Goal: Communication & Community: Answer question/provide support

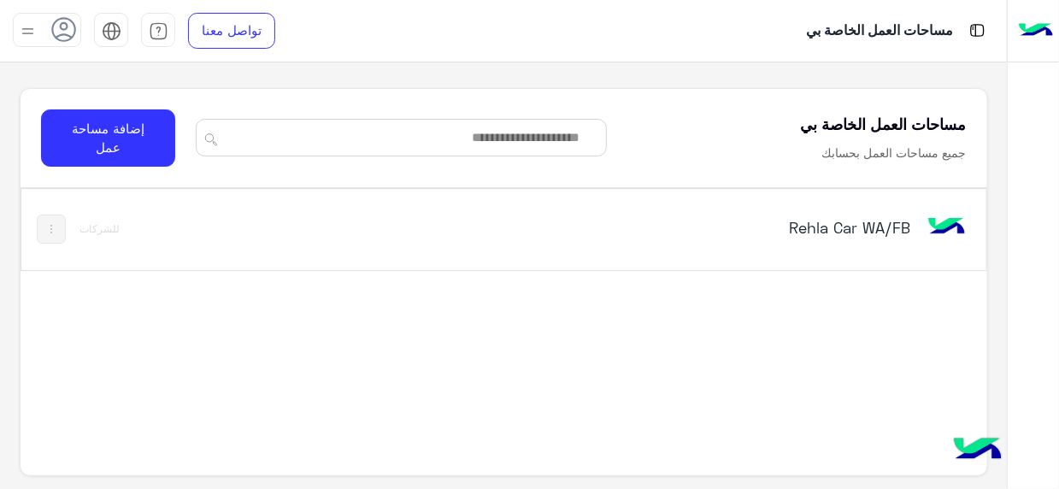
click at [880, 232] on h5 "Rehla Car WA/FB" at bounding box center [743, 227] width 336 height 21
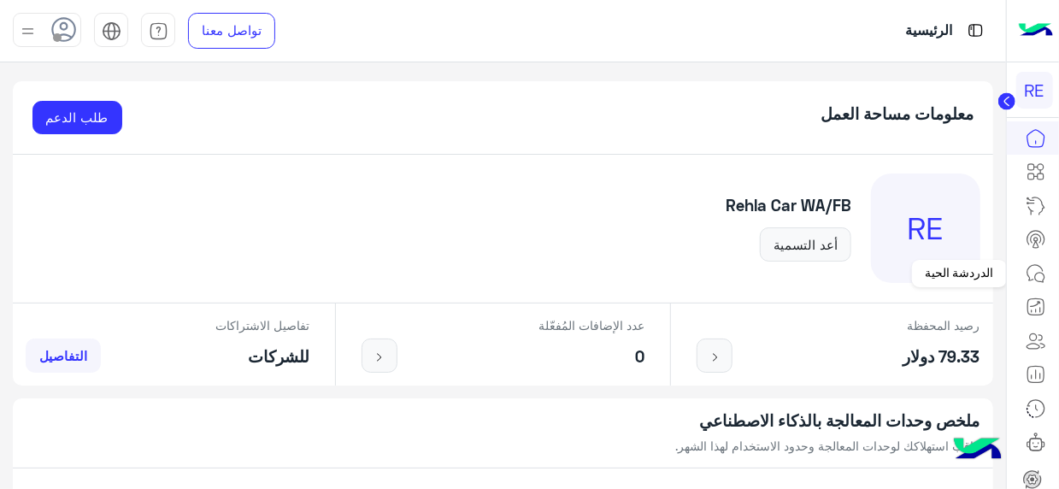
click at [1032, 281] on icon at bounding box center [1036, 273] width 21 height 21
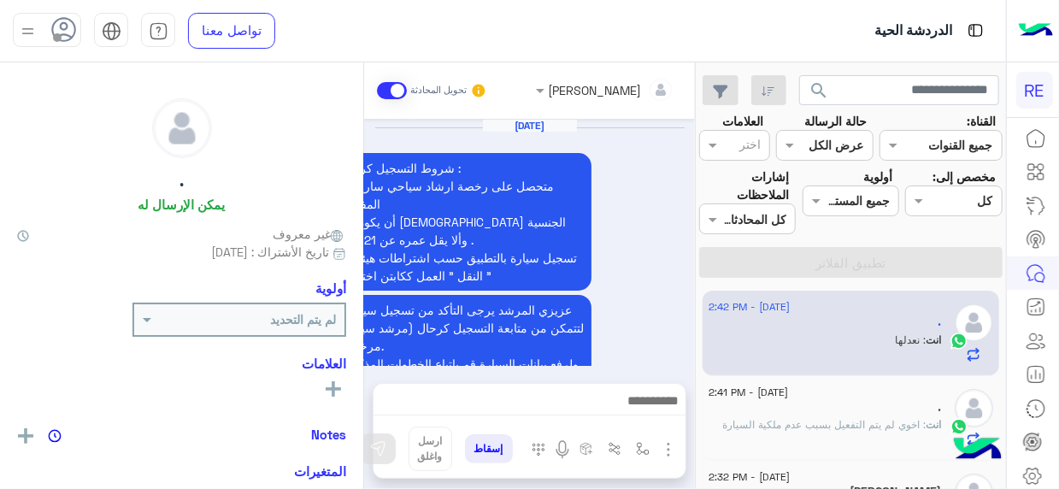
scroll to position [824, 0]
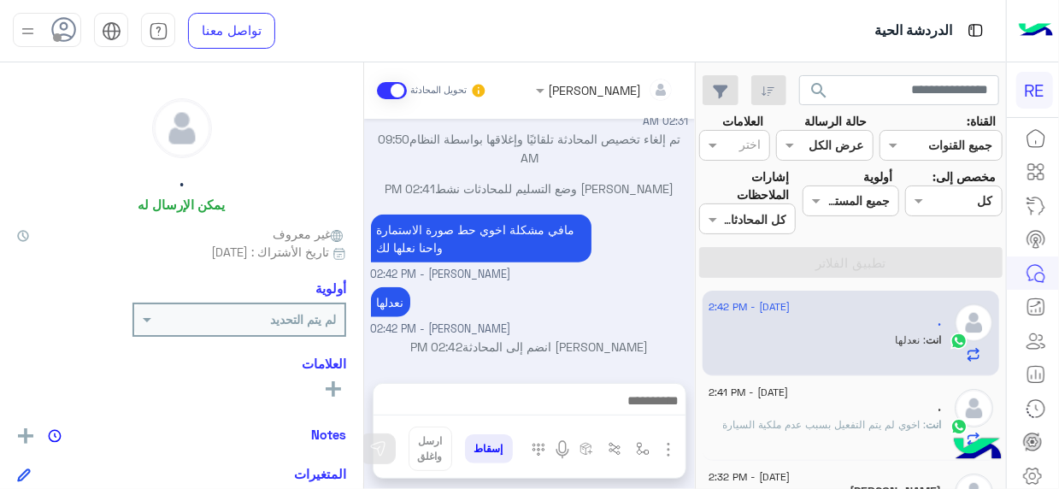
click at [701, 303] on div "[DATE] - 2:42 PM . انت : نعدلها [DATE] - 2:41 PM . انت : اخوي لم يتم التفعيل بس…" at bounding box center [851, 390] width 310 height 211
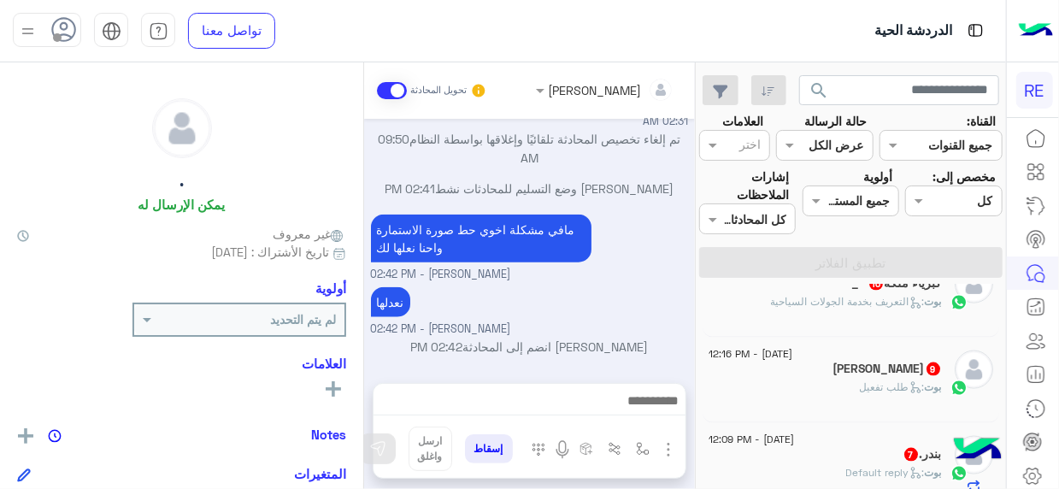
scroll to position [1266, 0]
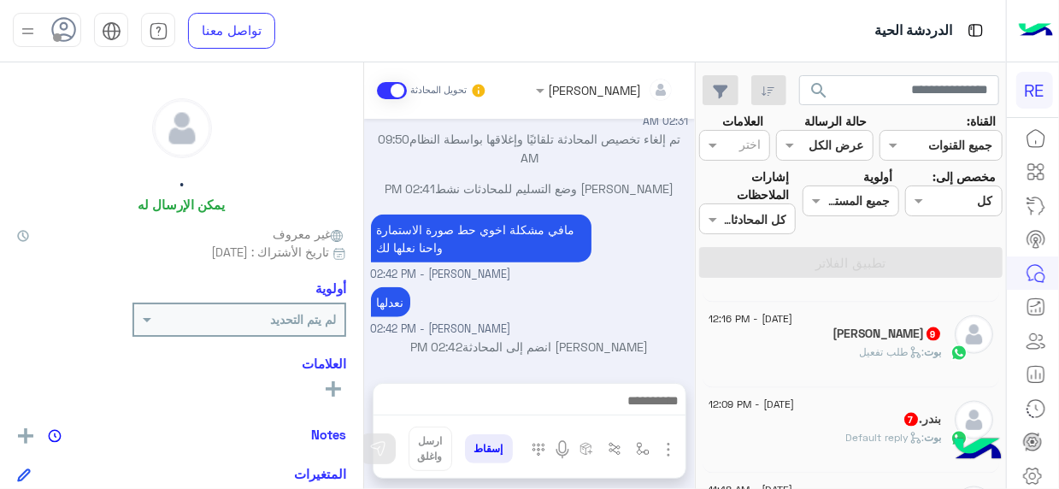
click at [838, 441] on div "[PERSON_NAME] : Default reply" at bounding box center [825, 445] width 233 height 30
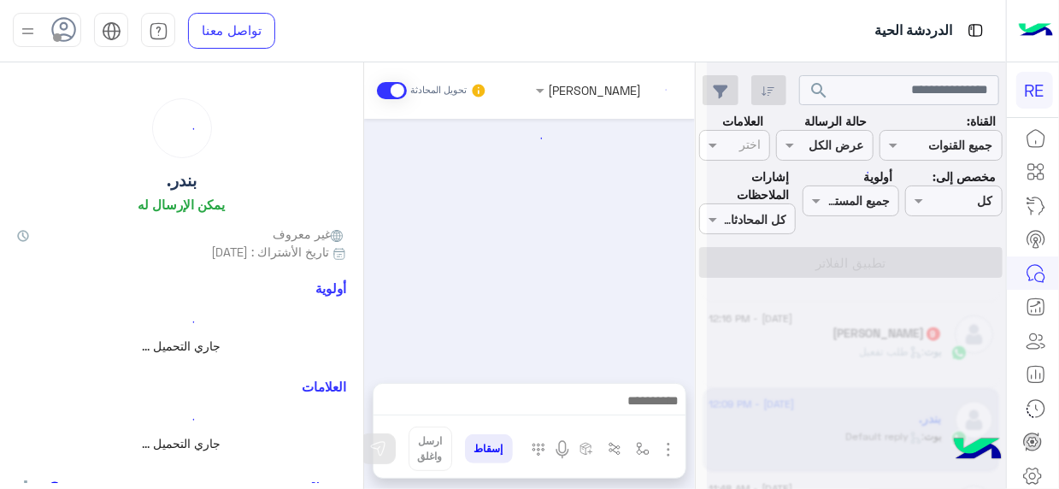
scroll to position [1312, 0]
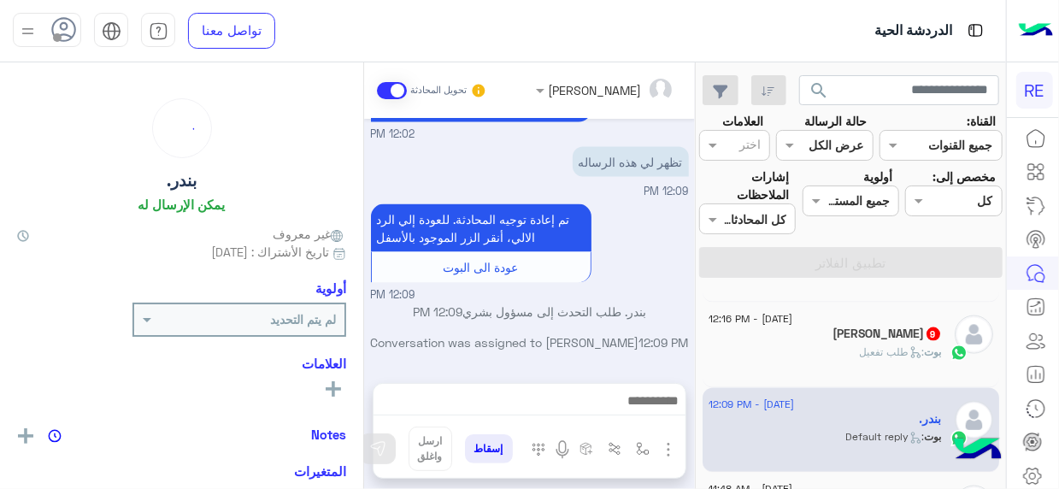
click at [818, 345] on div "بوت : طلب تفعيل" at bounding box center [825, 360] width 233 height 30
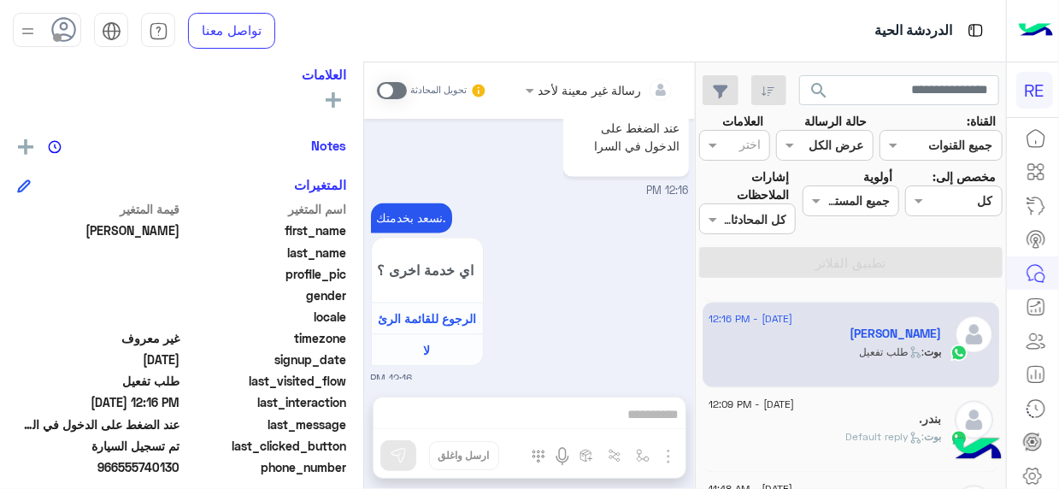
scroll to position [295, 0]
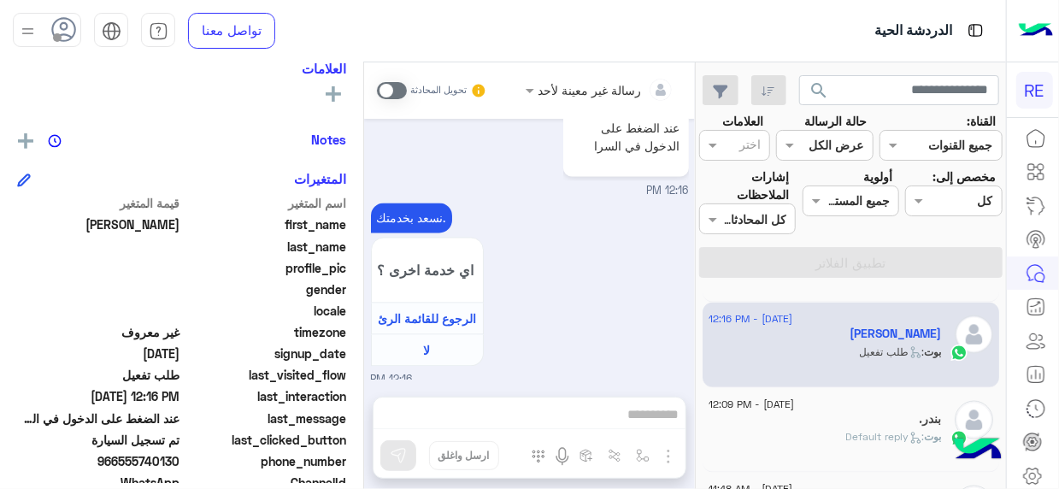
drag, startPoint x: 125, startPoint y: 458, endPoint x: 181, endPoint y: 462, distance: 56.5
click at [180, 462] on span "966555740130" at bounding box center [98, 461] width 163 height 18
copy span "555740130"
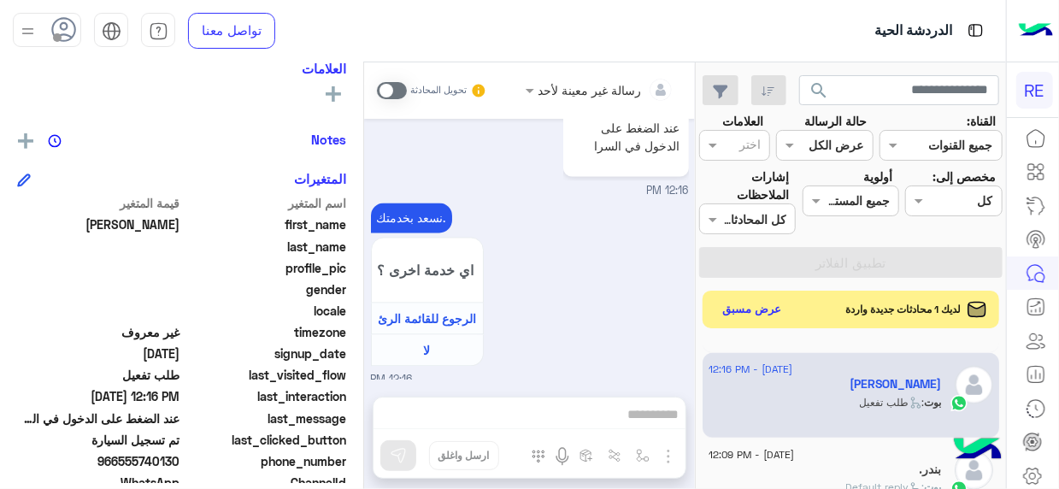
click at [640, 410] on div "رسالة غير معينة لأحد تحويل المحادثة [DATE] هل أنت ؟ كابتن 👨🏻‍✈️ عميل 🧳 رحال (مر…" at bounding box center [529, 278] width 331 height 433
click at [399, 90] on span at bounding box center [392, 90] width 30 height 17
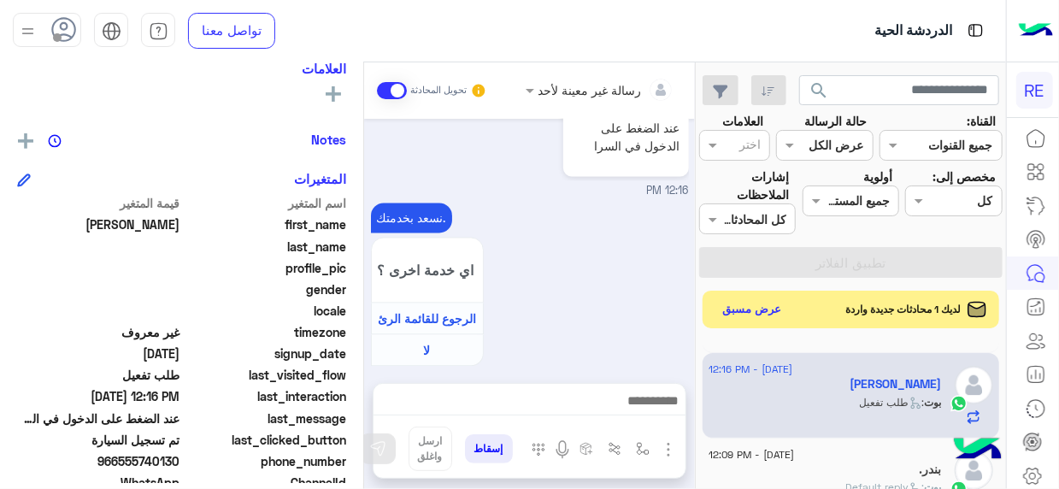
scroll to position [1689, 0]
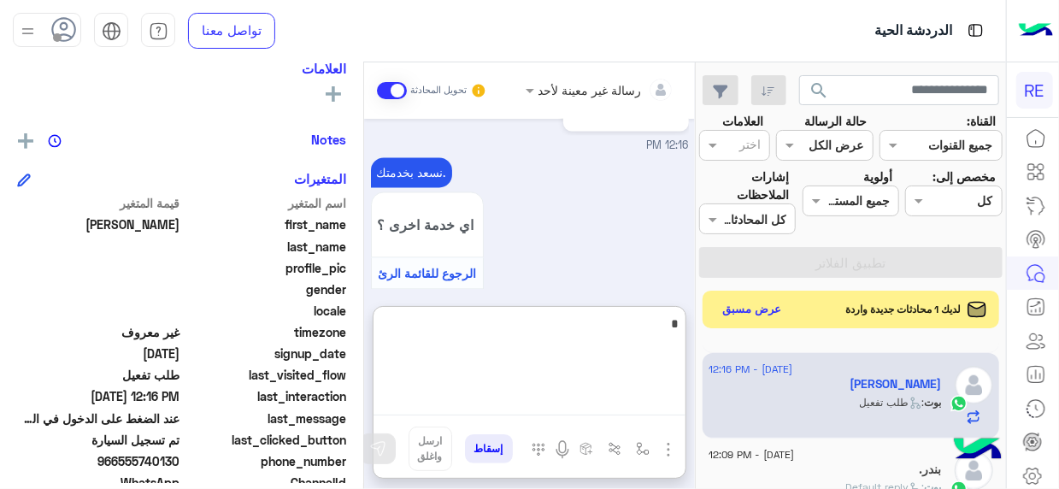
click at [673, 406] on textarea "*" at bounding box center [530, 364] width 312 height 103
type textarea "**********"
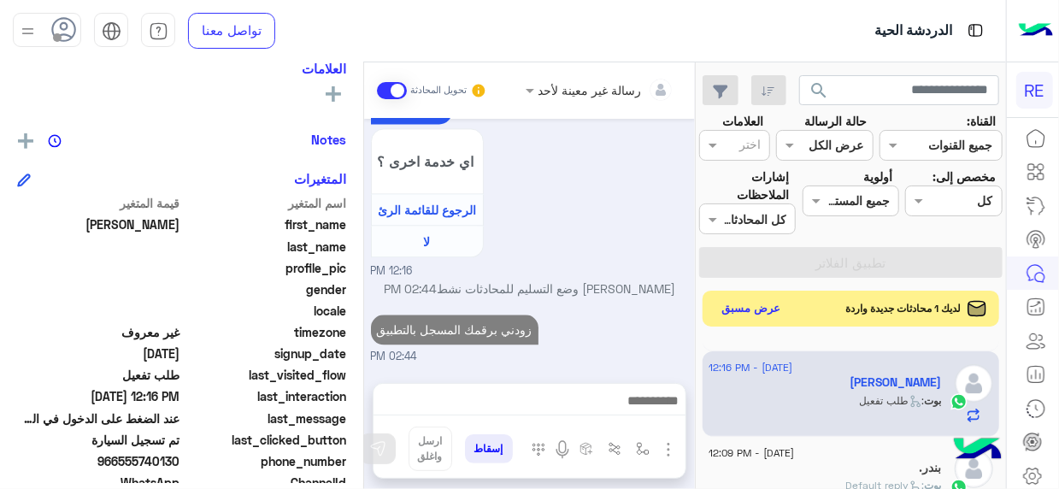
scroll to position [1743, 0]
click at [766, 310] on button "عرض مسبق" at bounding box center [752, 309] width 72 height 23
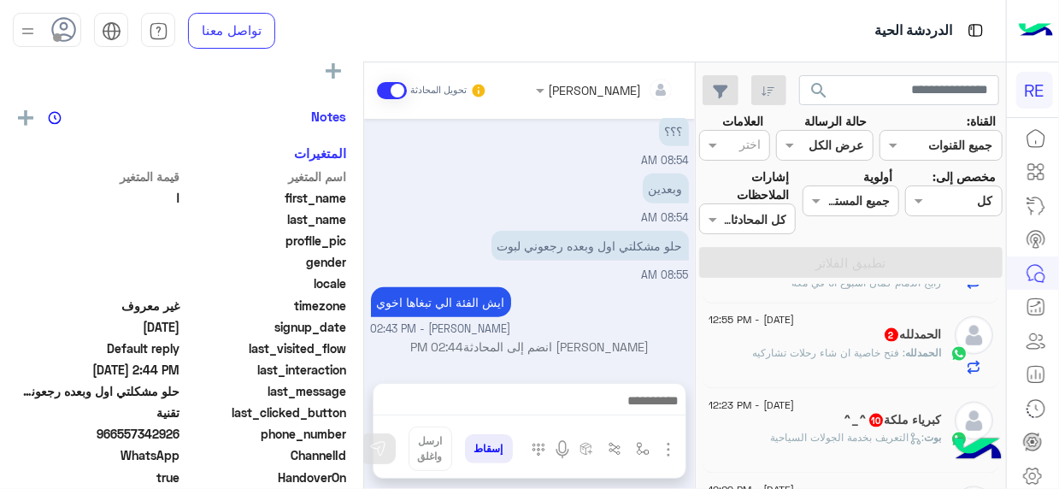
scroll to position [295, 0]
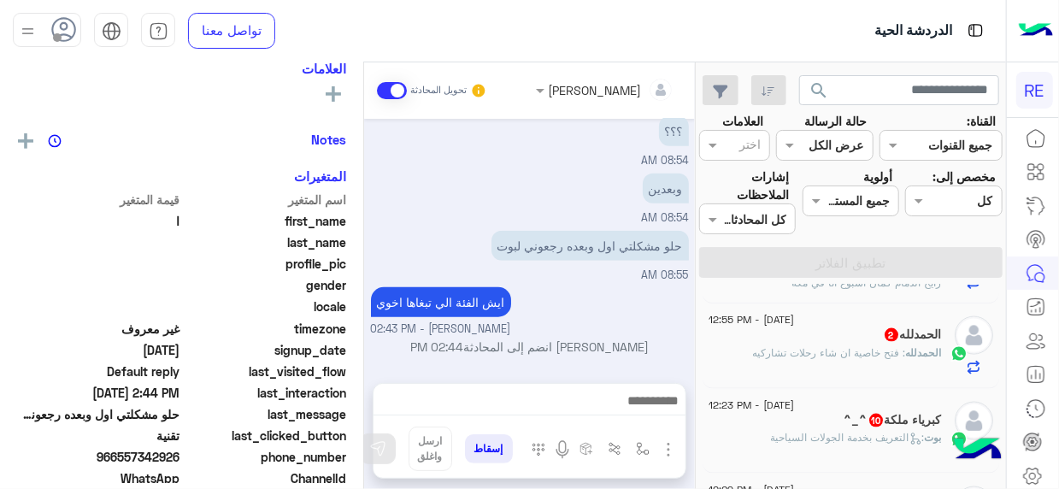
click at [797, 354] on span ": فتح خاصية ان شاء رحلات تشاركيه" at bounding box center [829, 352] width 153 height 13
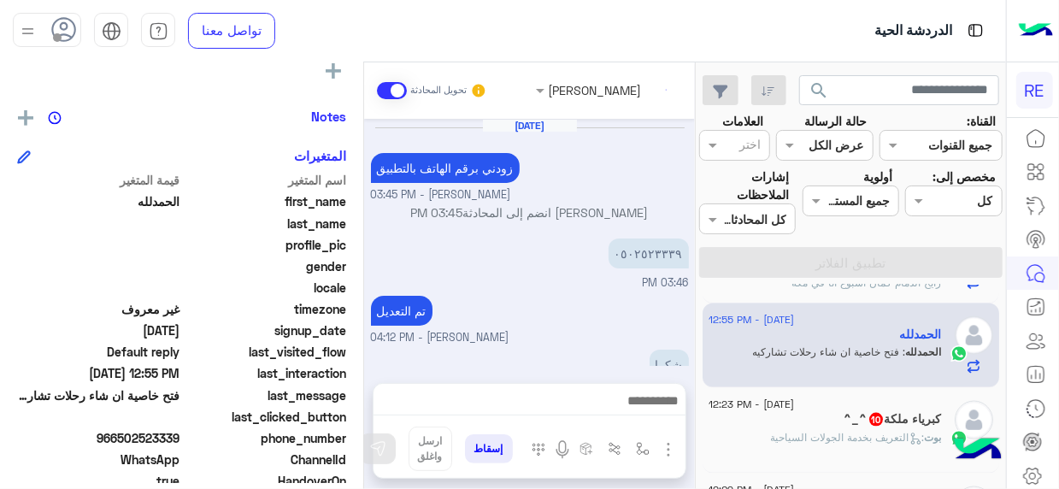
scroll to position [295, 0]
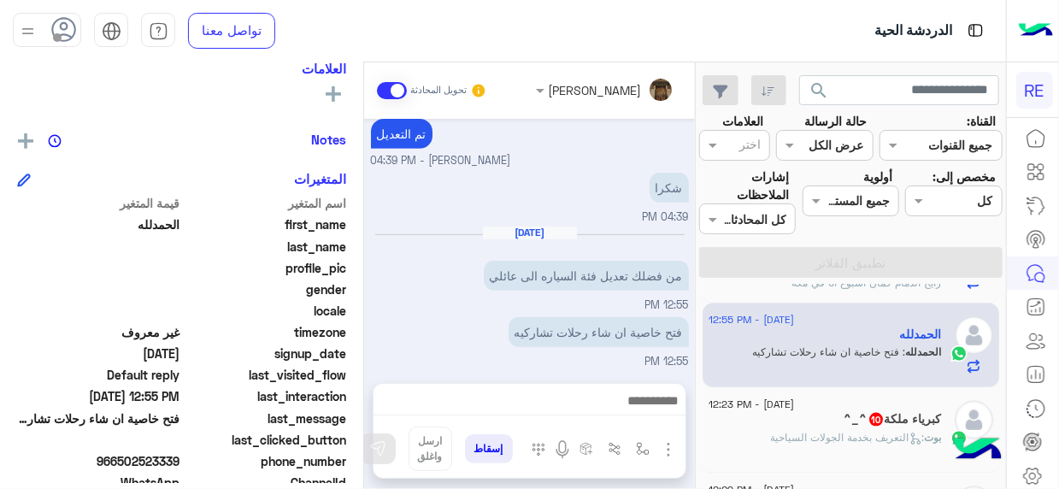
drag, startPoint x: 120, startPoint y: 457, endPoint x: 183, endPoint y: 461, distance: 63.4
click at [183, 461] on div "phone_number [PHONE_NUMBER]" at bounding box center [181, 462] width 329 height 21
copy span "502523339"
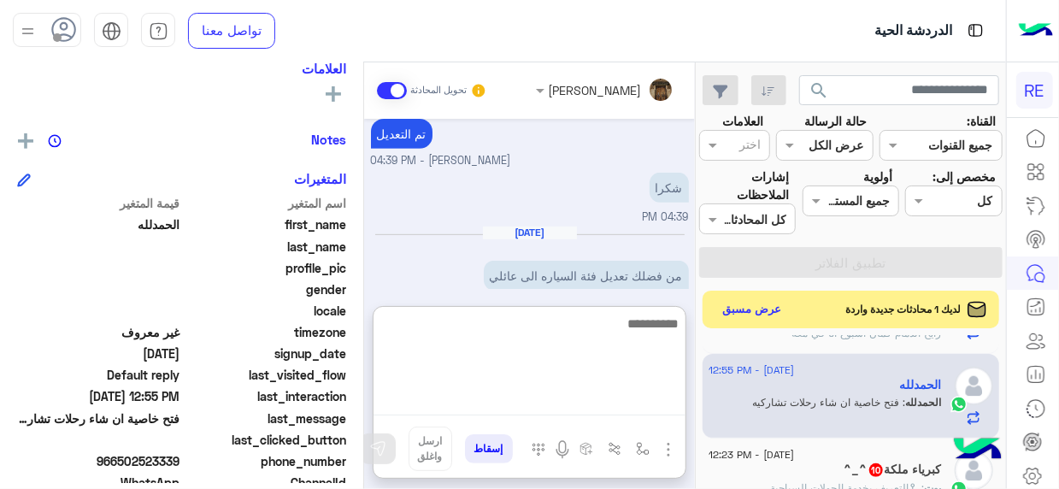
click at [651, 395] on textarea at bounding box center [530, 364] width 312 height 103
type textarea "**********"
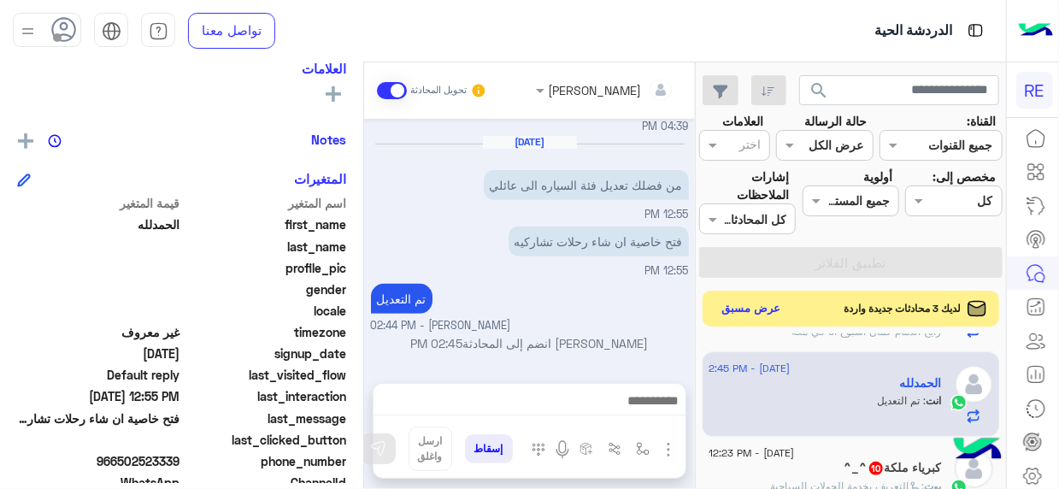
scroll to position [432, 0]
click at [750, 301] on button "عرض مسبق" at bounding box center [752, 309] width 72 height 23
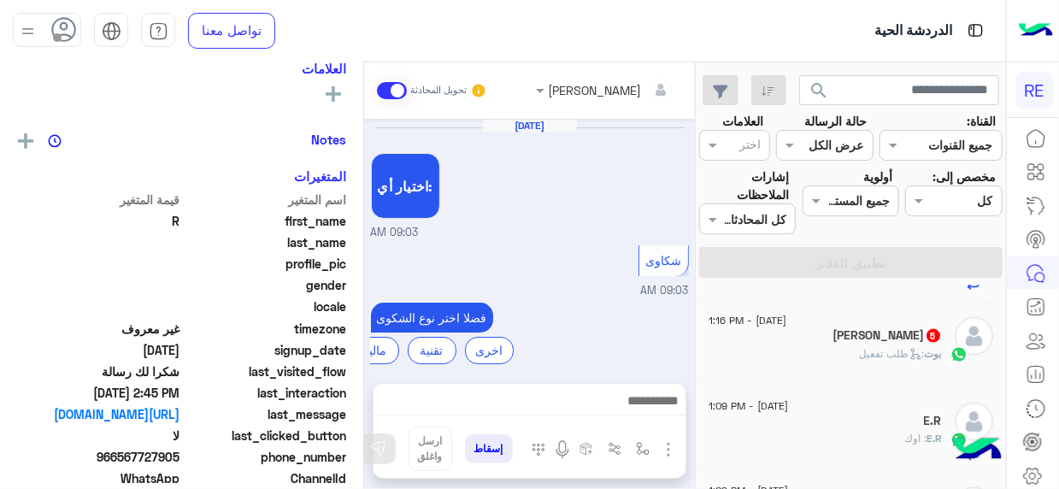
scroll to position [708, 0]
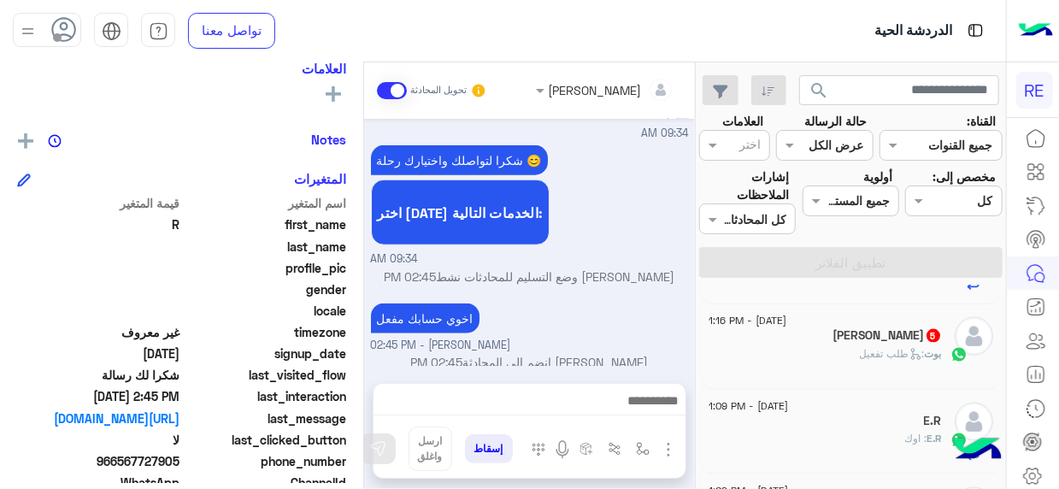
click at [841, 339] on div "[PERSON_NAME] 5" at bounding box center [825, 337] width 233 height 18
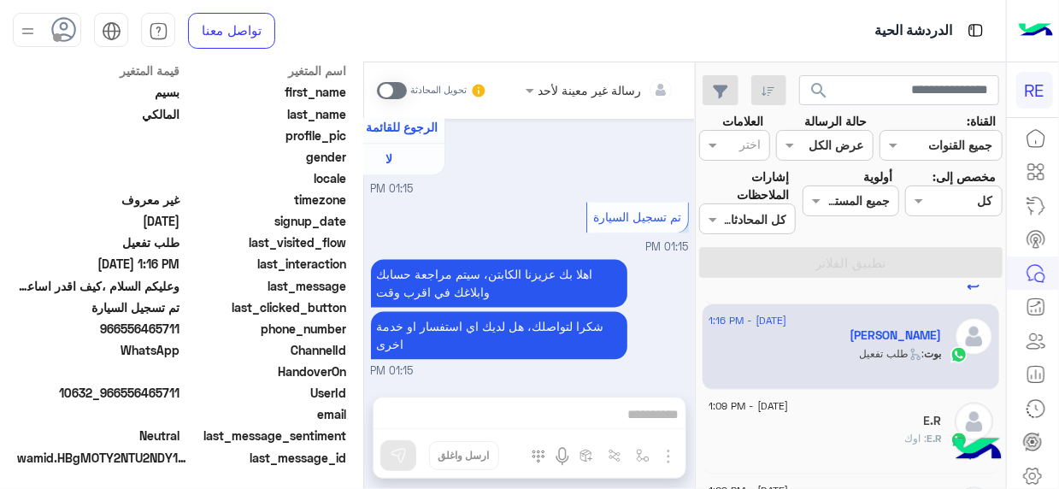
scroll to position [431, 0]
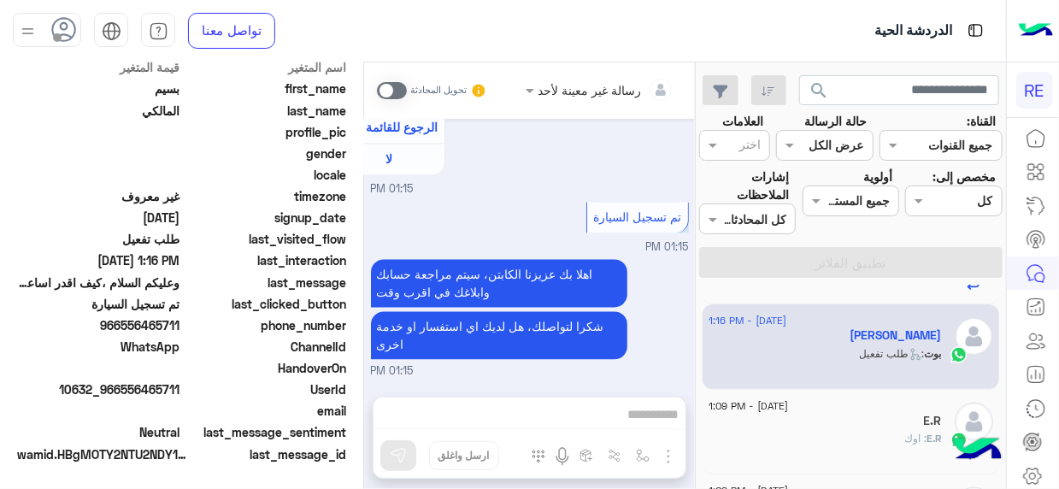
drag, startPoint x: 125, startPoint y: 386, endPoint x: 184, endPoint y: 387, distance: 59.0
click at [184, 387] on div "UserId 10632_966556465711" at bounding box center [181, 390] width 329 height 21
copy div "UserId 10632_966"
click at [155, 387] on span "10632_966556465711" at bounding box center [98, 389] width 163 height 18
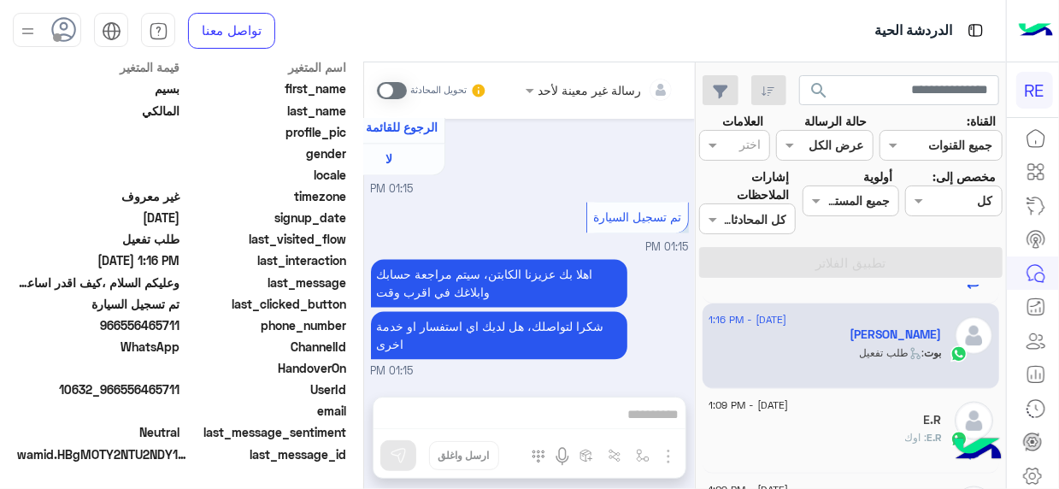
click at [155, 387] on span "10632_966556465711" at bounding box center [98, 389] width 163 height 18
click at [135, 388] on span "10632_966556465711" at bounding box center [98, 389] width 163 height 18
drag, startPoint x: 124, startPoint y: 384, endPoint x: 206, endPoint y: 387, distance: 82.2
click at [206, 387] on div "UserId 10632_966556465711" at bounding box center [181, 390] width 329 height 21
click at [133, 420] on div "email" at bounding box center [181, 412] width 329 height 21
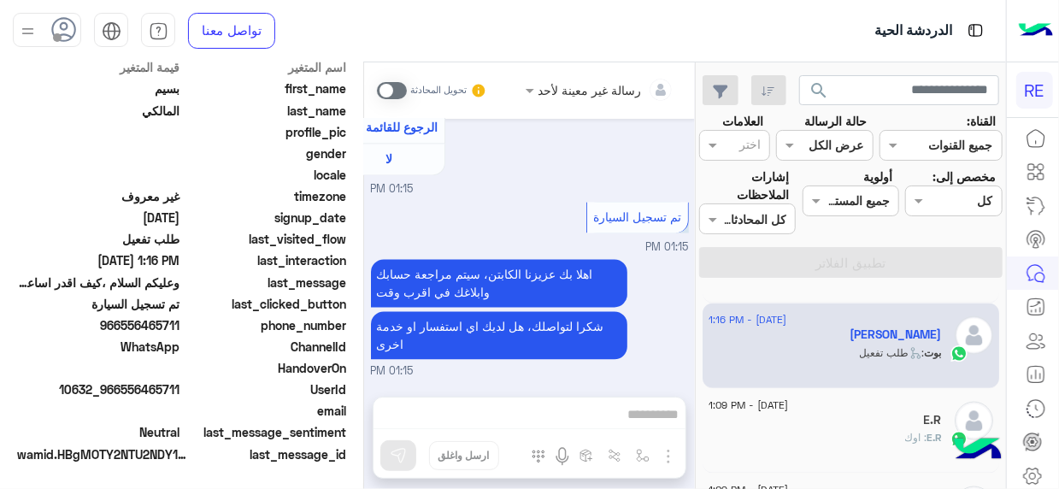
drag, startPoint x: 126, startPoint y: 380, endPoint x: 180, endPoint y: 383, distance: 53.9
click at [180, 383] on span "10632_966556465711" at bounding box center [98, 389] width 163 height 18
copy span "556465711"
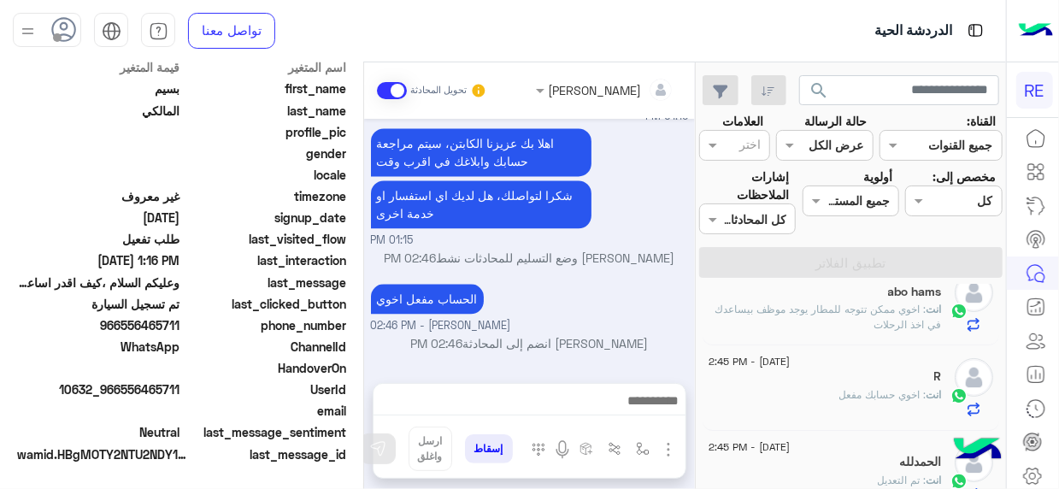
scroll to position [0, 0]
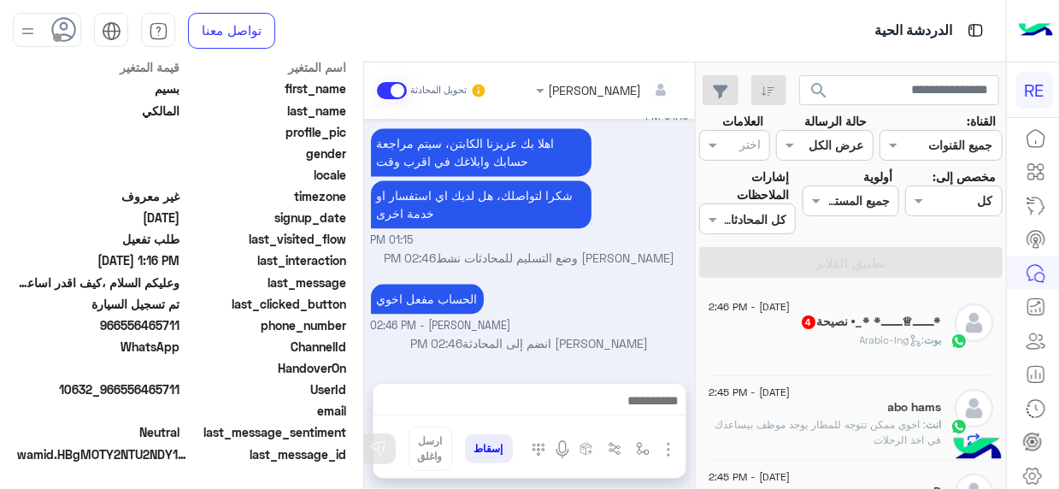
click at [865, 344] on span ": Arabic-lng" at bounding box center [892, 339] width 65 height 13
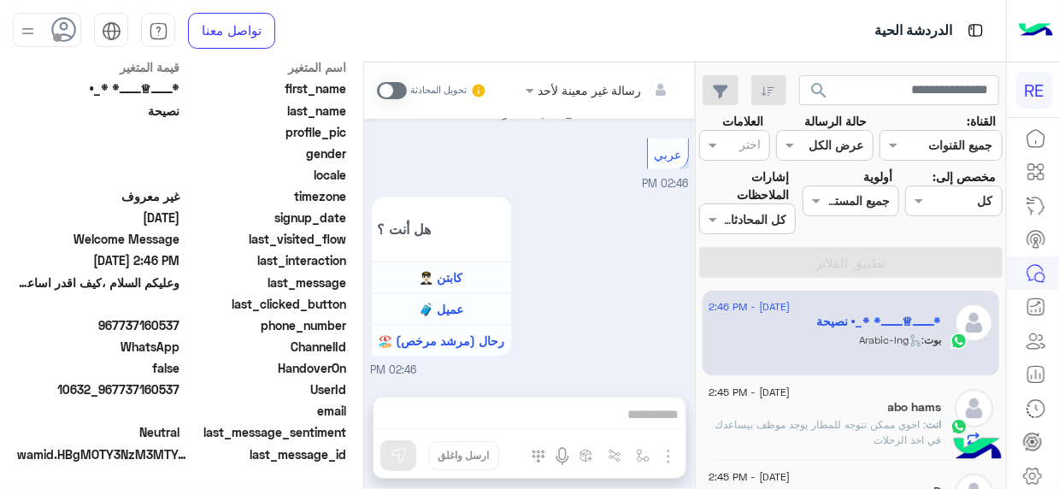
scroll to position [1399, 0]
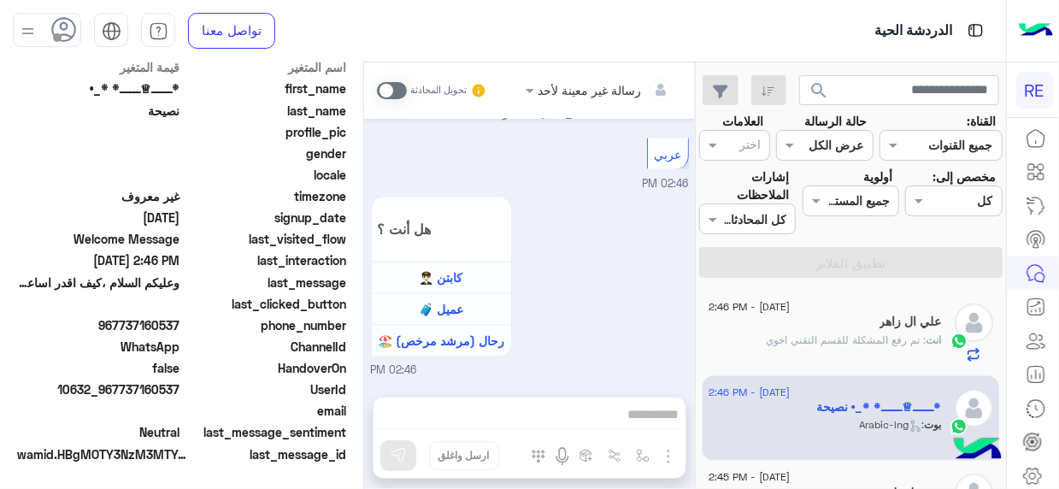
click at [696, 298] on mat-drawer-container "search القناة: القناه جميع القنوات حالة الرسالة القناه عرض الكل العلامات اختر م…" at bounding box center [503, 278] width 1006 height 433
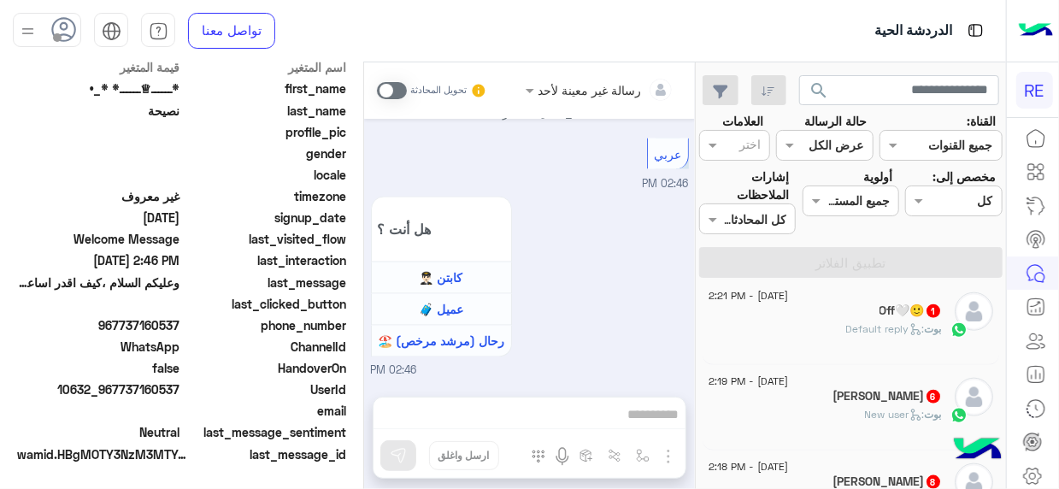
scroll to position [952, 0]
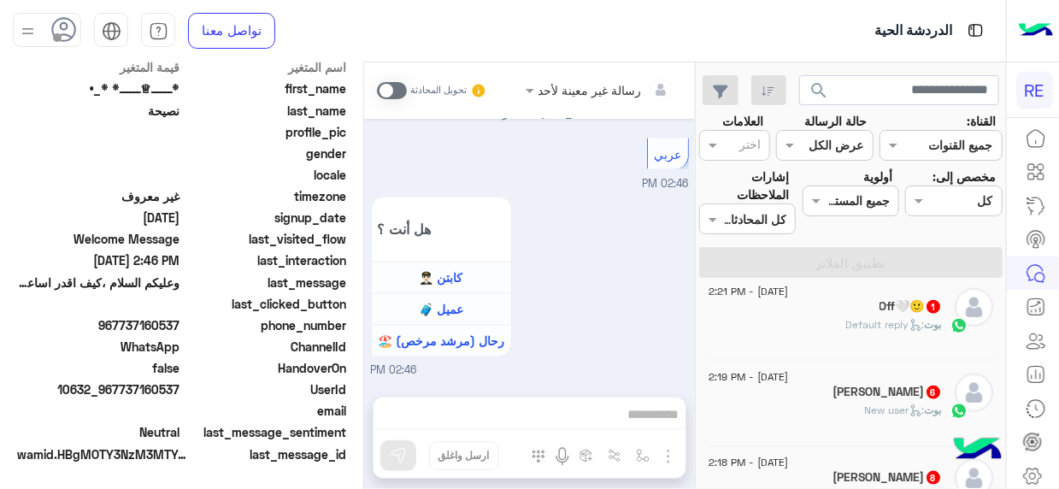
click at [581, 345] on div "هل أنت ؟ كابتن 👨🏻‍✈️ عميل 🧳 رحال (مرشد مرخص) 🏖️ 02:46 PM" at bounding box center [530, 285] width 318 height 187
click at [899, 396] on div "[PERSON_NAME] 6" at bounding box center [825, 394] width 233 height 18
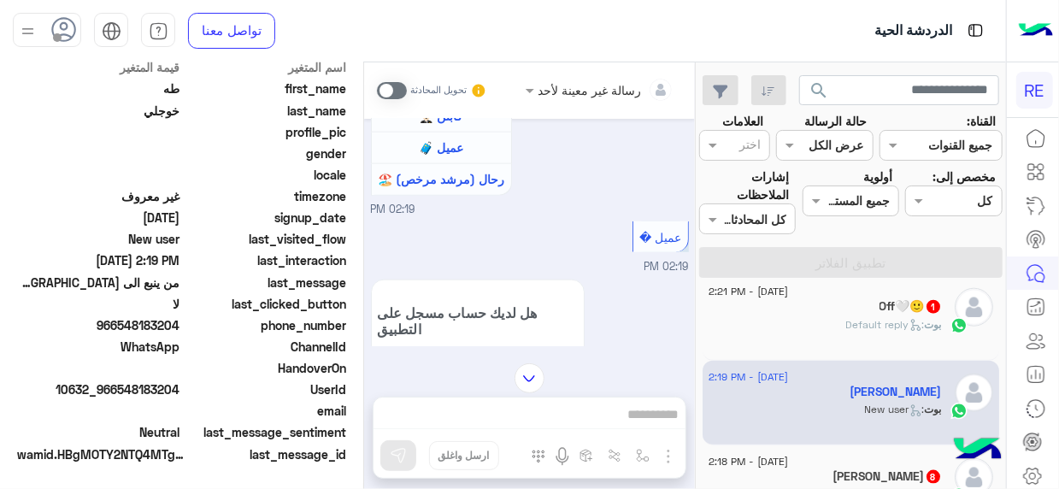
scroll to position [1321, 0]
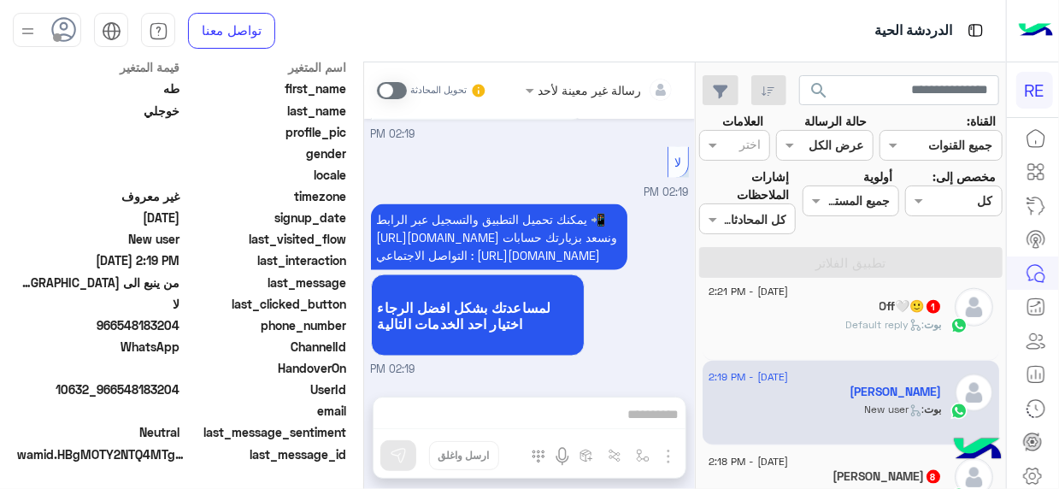
click at [404, 88] on span at bounding box center [392, 90] width 30 height 17
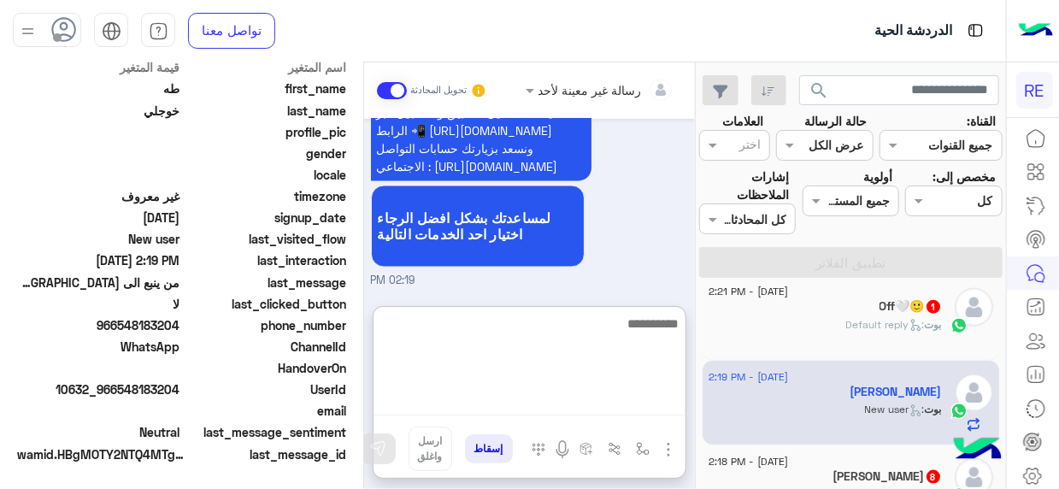
click at [654, 396] on textarea at bounding box center [530, 364] width 312 height 103
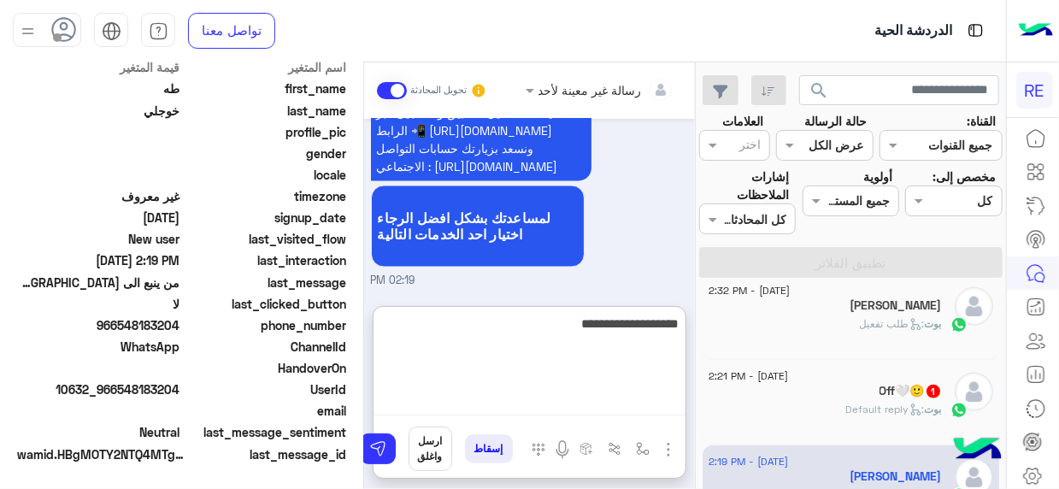
type textarea "**********"
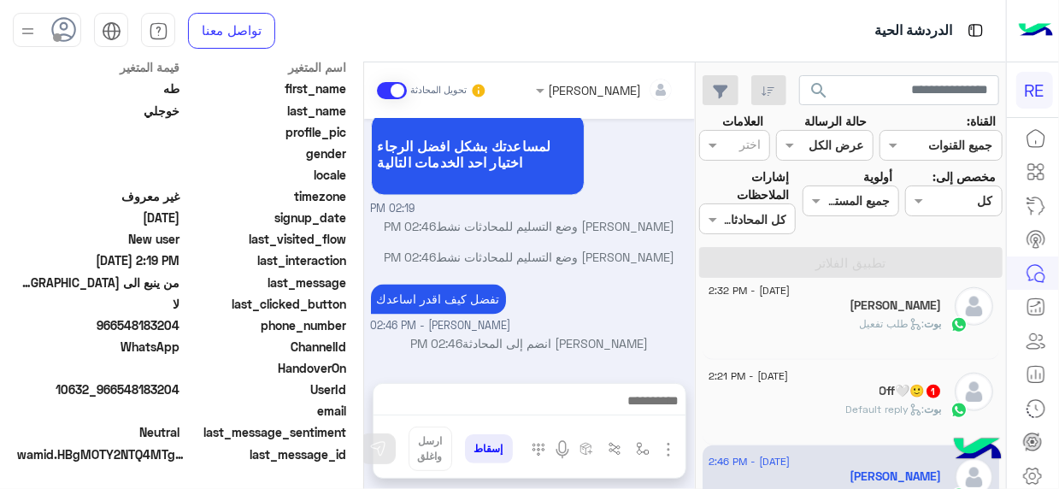
scroll to position [1518, 0]
click at [701, 422] on div "[DATE] - 2:46 PM [PERSON_NAME] 1 بسيم : طيب ما عرفت كيف طريقه البدايه [DATE] - …" at bounding box center [851, 390] width 310 height 211
click at [794, 406] on div "[PERSON_NAME] : Default reply" at bounding box center [825, 417] width 233 height 30
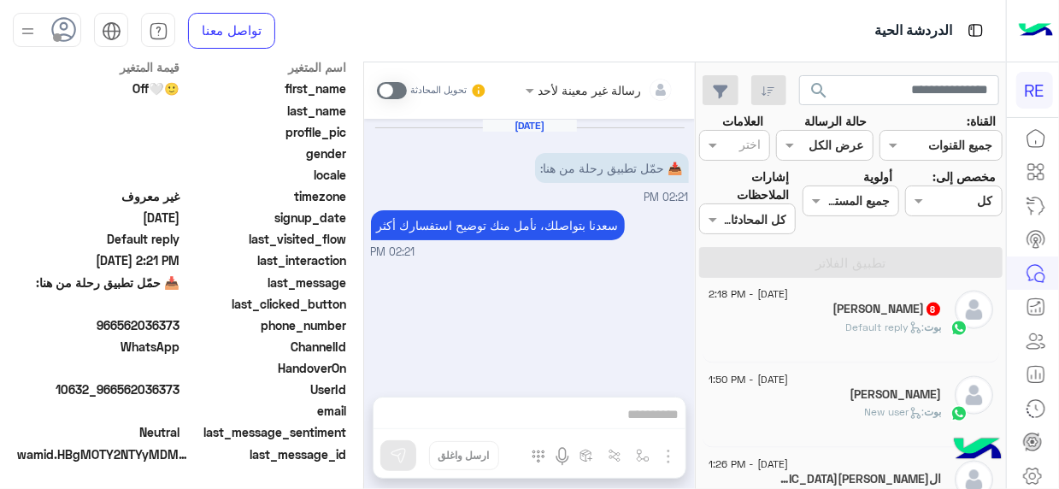
scroll to position [1200, 0]
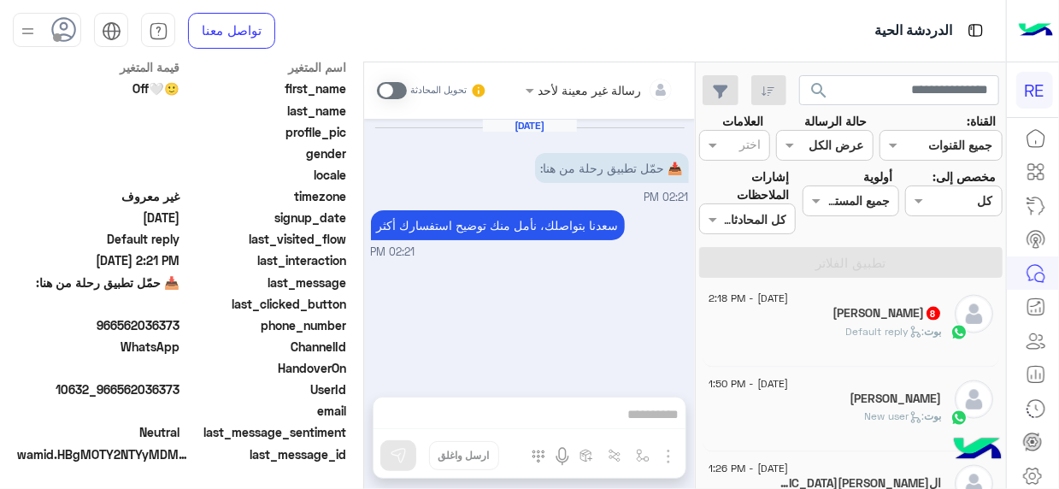
click at [860, 327] on span ": Default reply" at bounding box center [885, 331] width 79 height 13
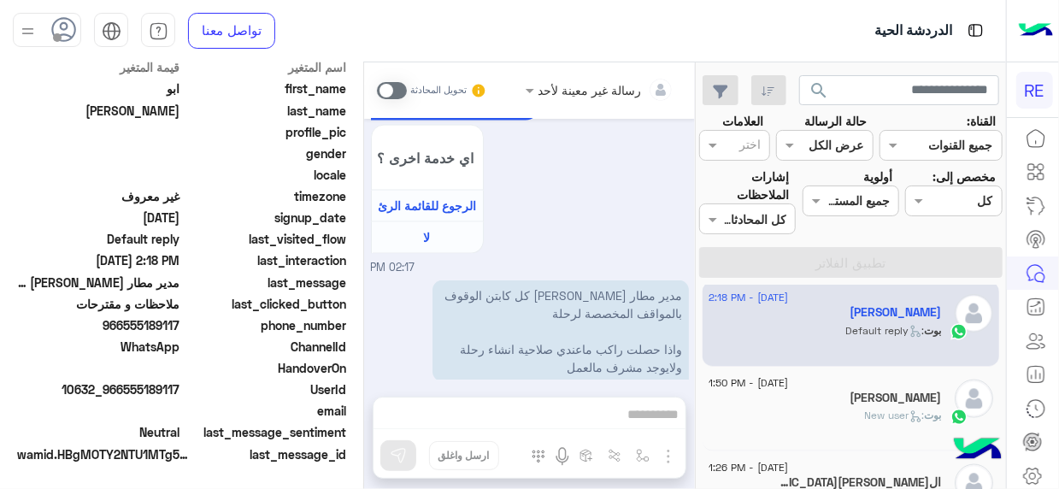
click at [464, 296] on p "مدير مطار [PERSON_NAME] كل كابتن الوقوف بالمواقف المخصصة لرحلة واذا حصلت راكب م…" at bounding box center [561, 331] width 257 height 102
click at [404, 93] on span at bounding box center [392, 90] width 30 height 17
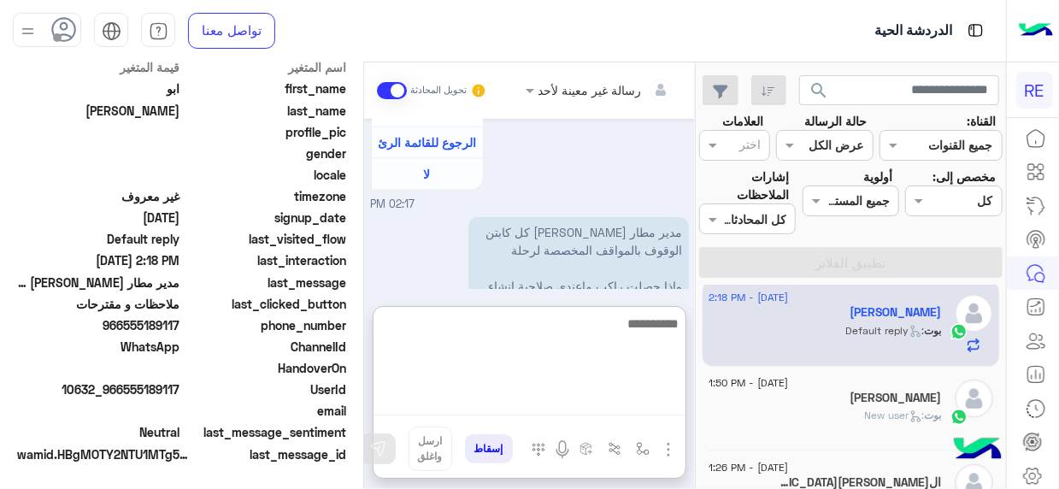
click at [644, 410] on textarea at bounding box center [530, 364] width 312 height 103
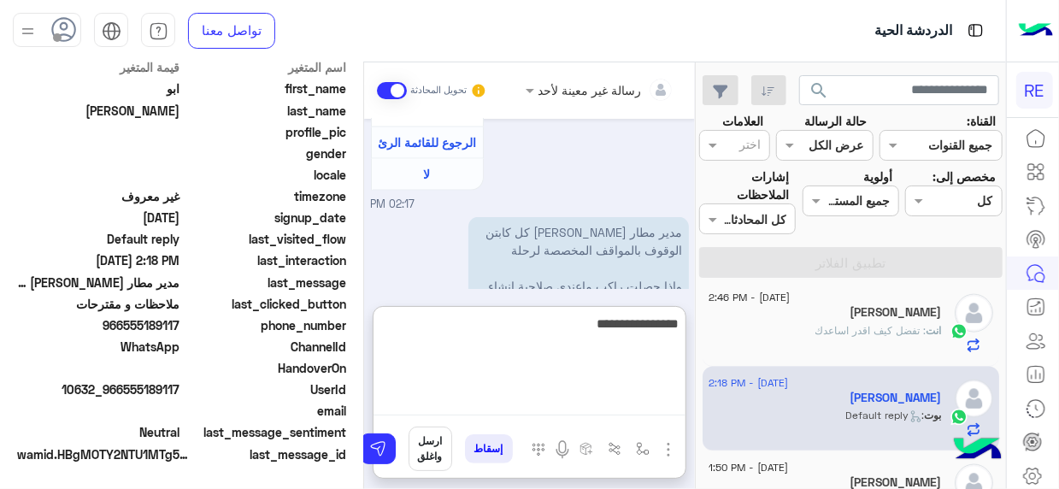
type textarea "**********"
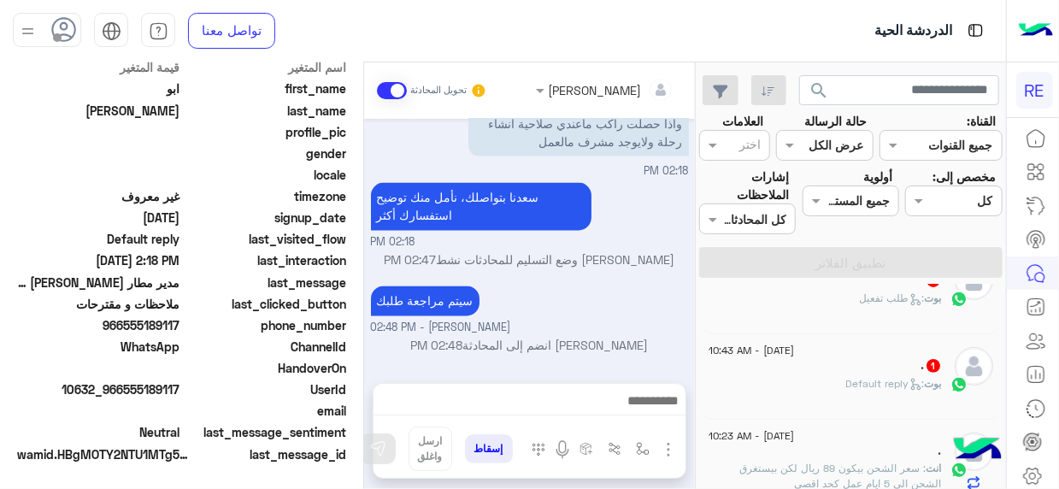
scroll to position [1382, 0]
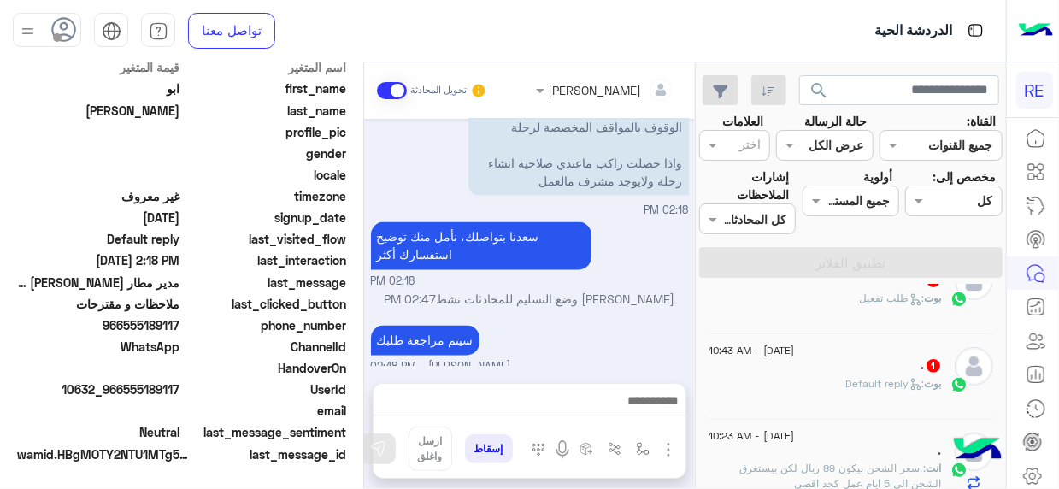
click at [918, 380] on span ": Default reply" at bounding box center [885, 383] width 79 height 13
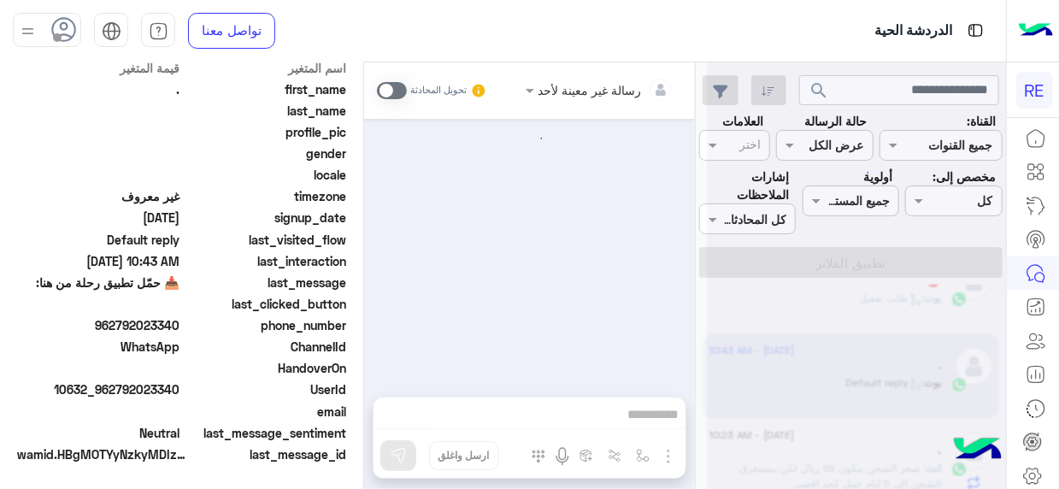
scroll to position [428, 0]
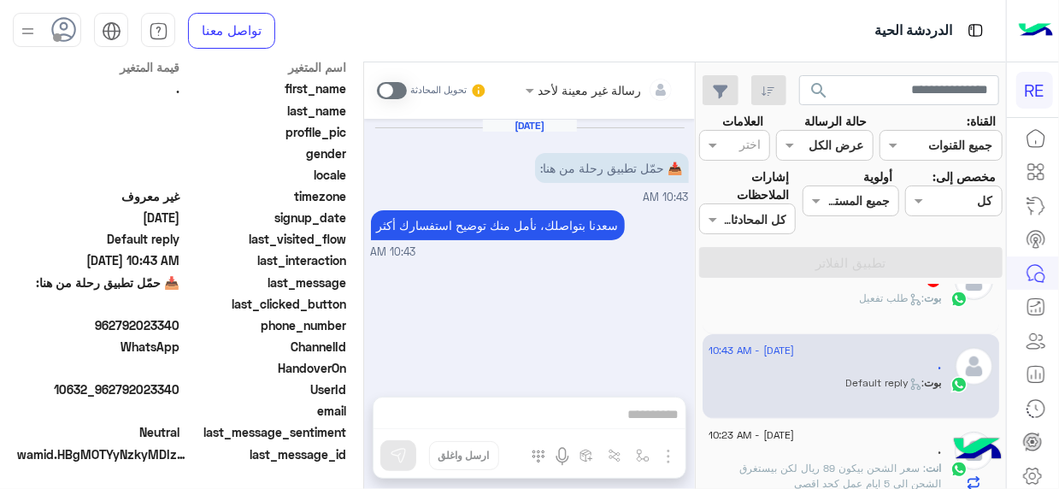
click at [888, 301] on span ": طلب تفعيل" at bounding box center [892, 298] width 65 height 13
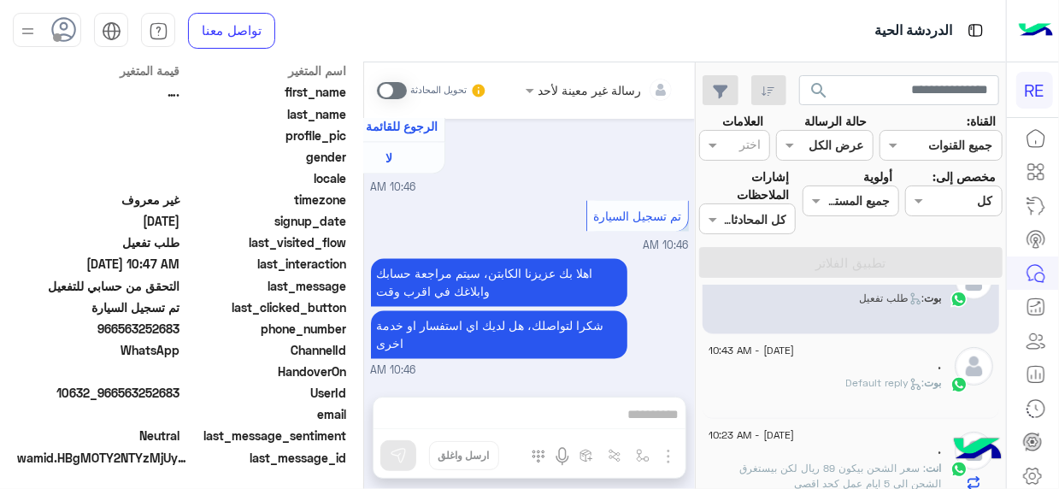
scroll to position [431, 0]
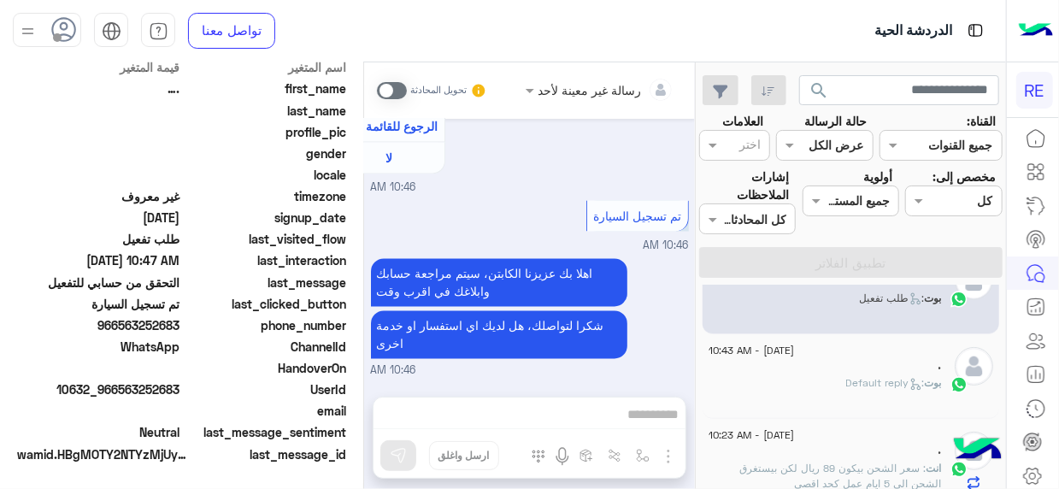
drag, startPoint x: 121, startPoint y: 385, endPoint x: 182, endPoint y: 389, distance: 61.7
click at [180, 389] on span "10632_966563252683" at bounding box center [98, 389] width 163 height 18
copy span "563252683"
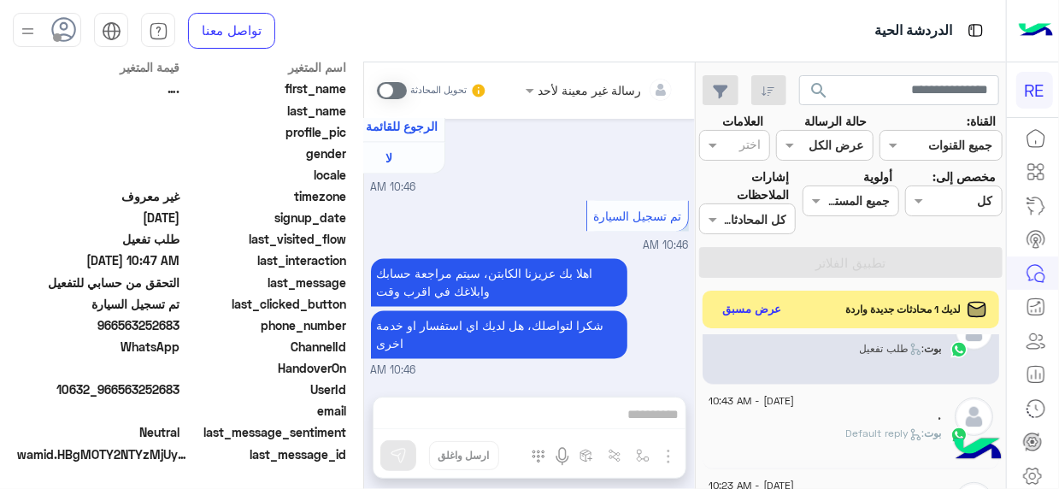
click at [398, 93] on span at bounding box center [392, 90] width 30 height 17
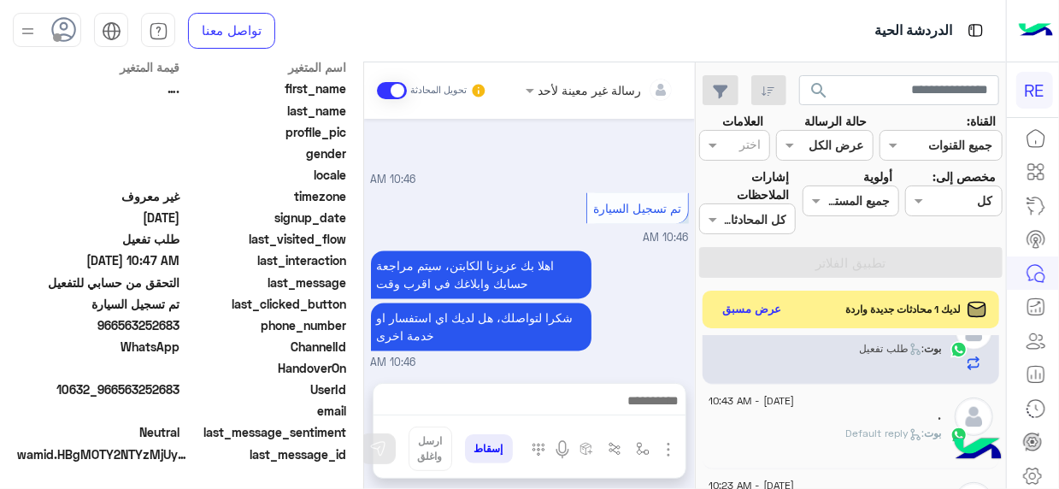
scroll to position [1648, 0]
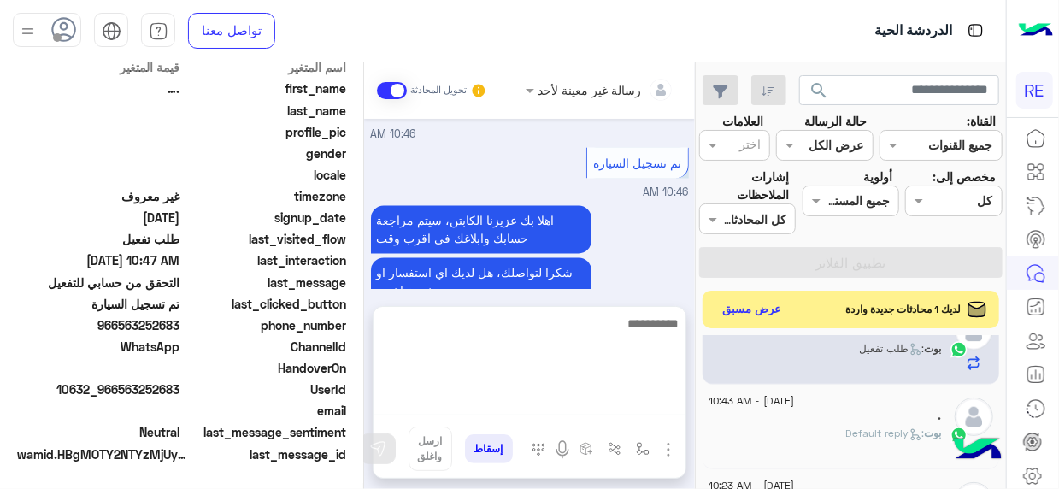
click at [658, 408] on textarea at bounding box center [530, 364] width 312 height 103
type textarea "**********"
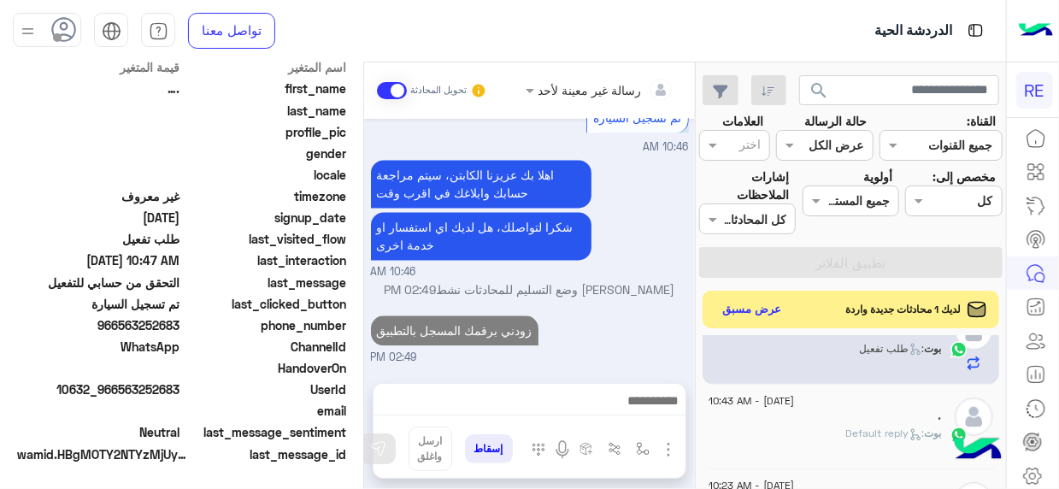
scroll to position [1701, 0]
click at [699, 363] on div "[DATE] - 12:09 PM بندر. [PERSON_NAME] : Default reply [DATE] - 11:48 AM ولسوف ي…" at bounding box center [851, 415] width 310 height 161
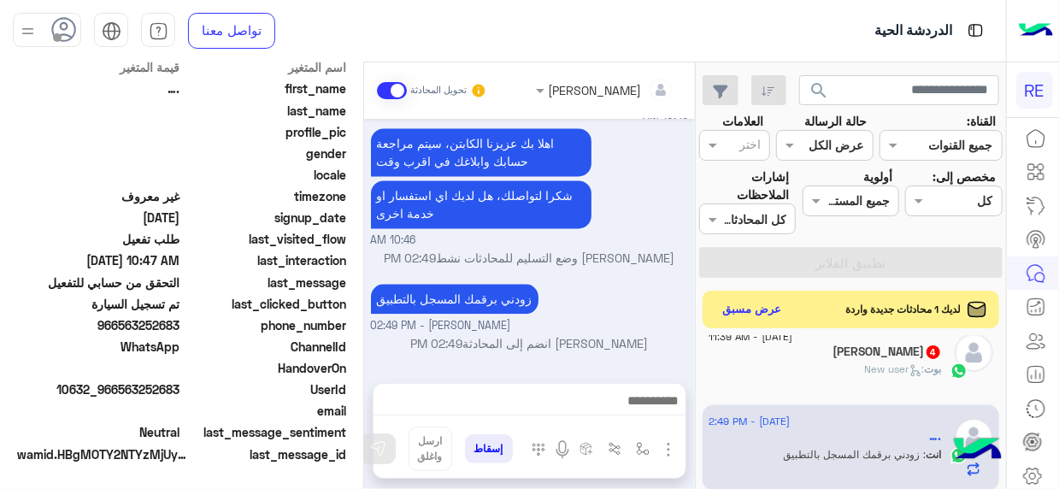
scroll to position [233, 0]
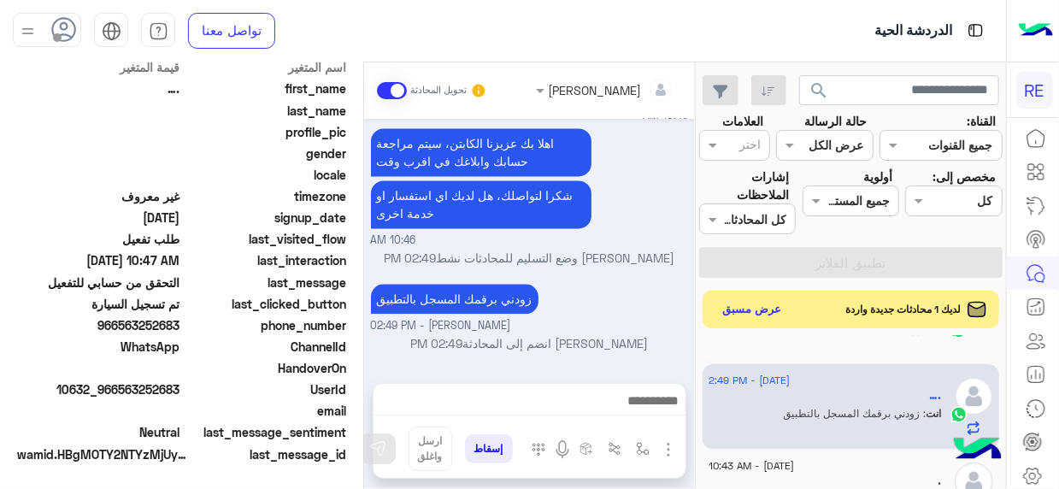
click at [844, 336] on div "بوت : New user" at bounding box center [825, 336] width 233 height 30
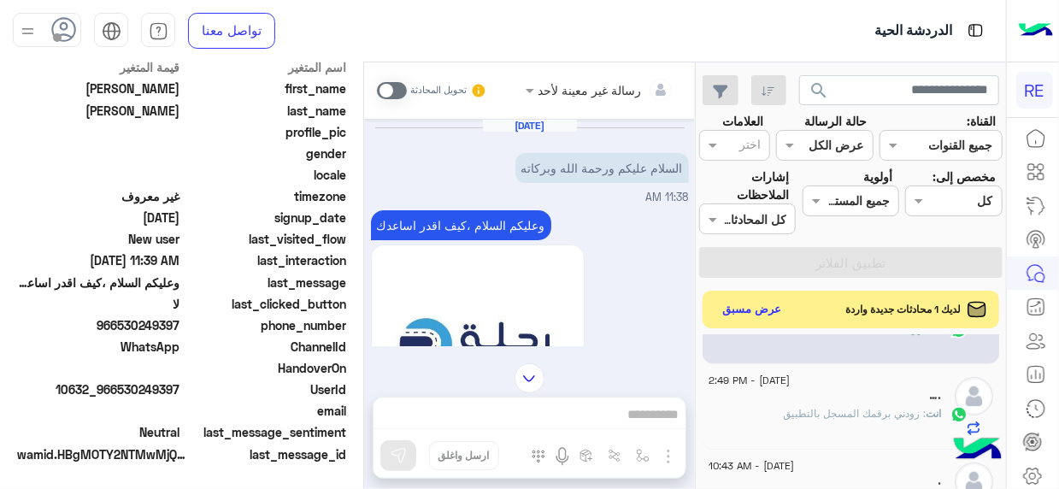
scroll to position [1002, 0]
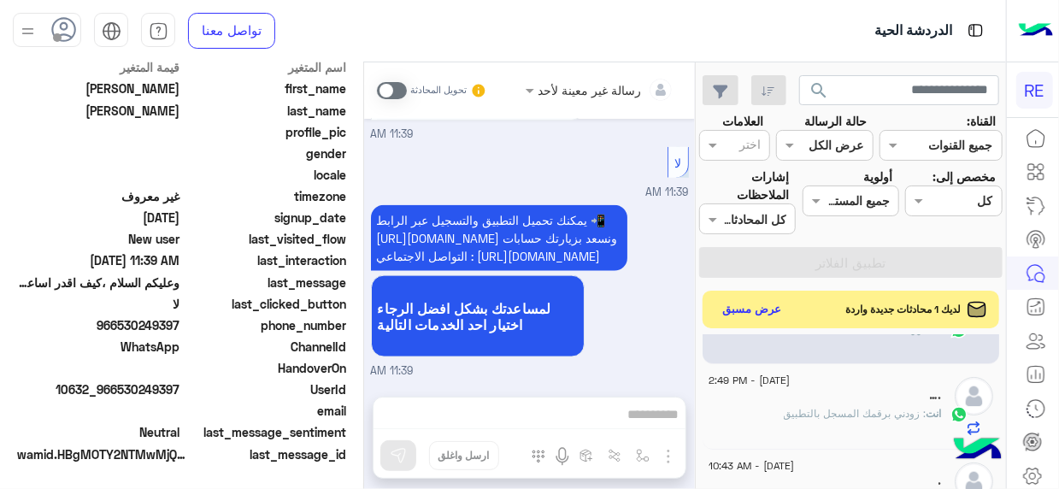
click at [397, 90] on span at bounding box center [392, 90] width 30 height 17
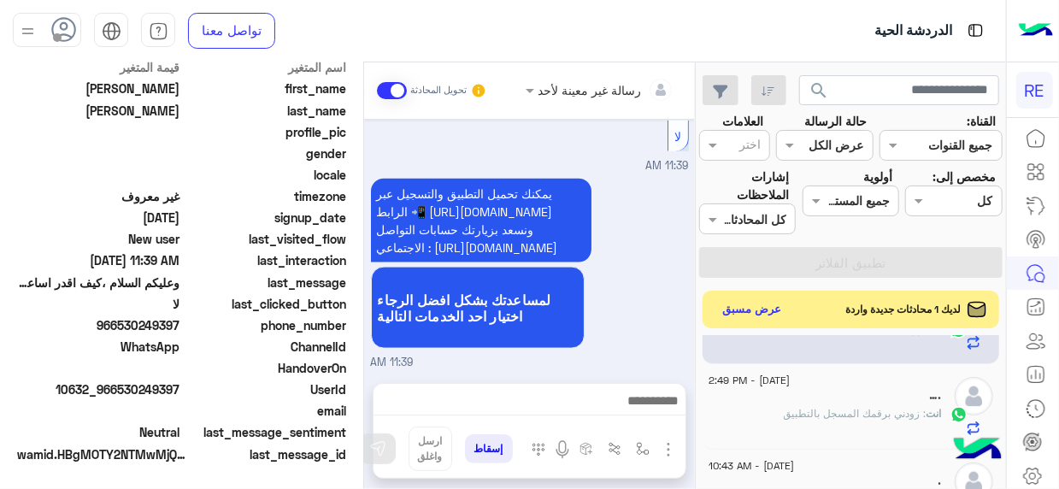
scroll to position [1064, 0]
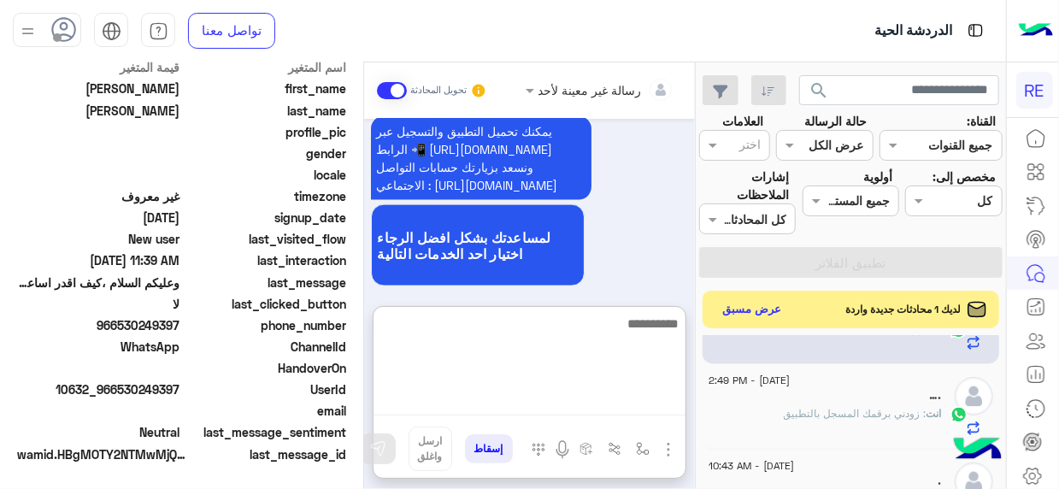
click at [643, 394] on textarea at bounding box center [530, 364] width 312 height 103
type textarea "**********"
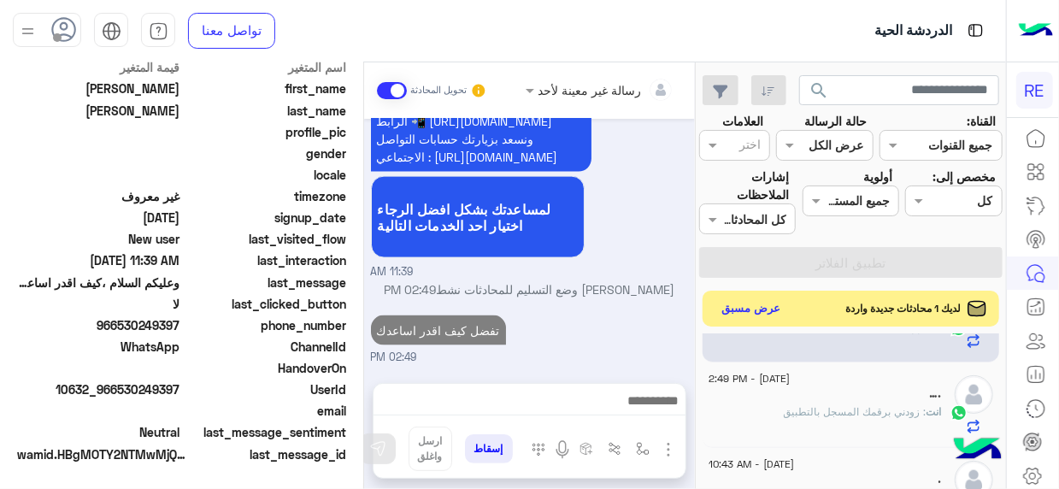
scroll to position [1119, 0]
click at [746, 316] on button "عرض مسبق" at bounding box center [752, 309] width 72 height 23
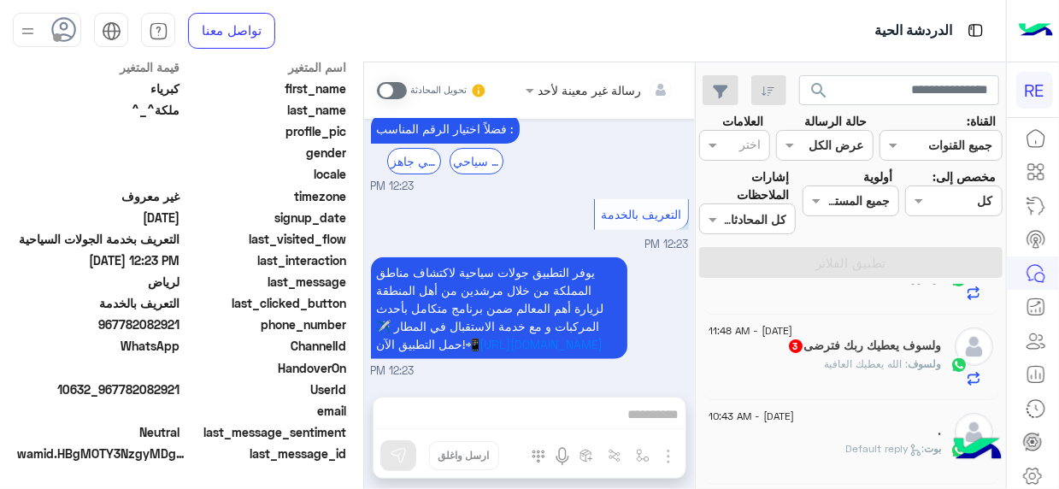
scroll to position [431, 0]
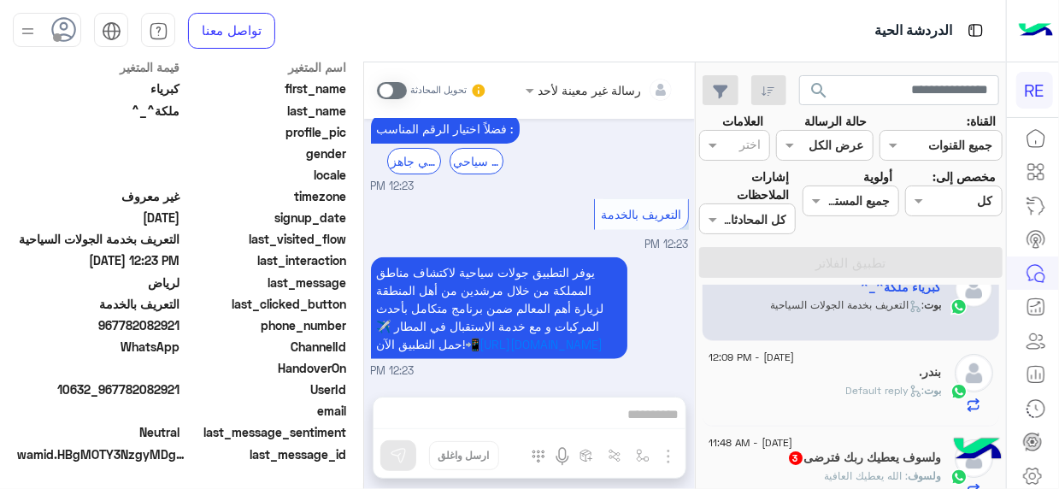
click at [701, 275] on div "search القناة: القناه جميع القنوات حالة الرسالة القناه عرض الكل العلامات اختر م…" at bounding box center [851, 278] width 310 height 433
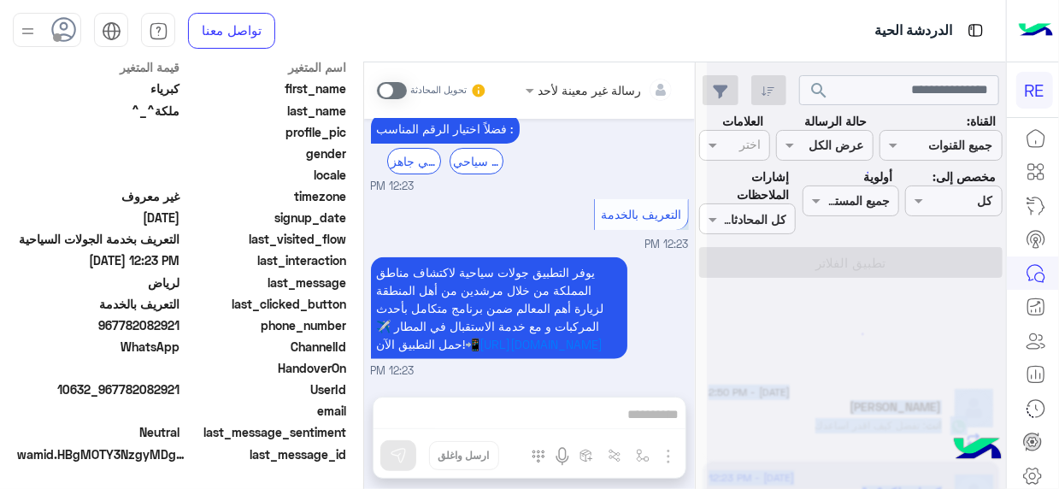
scroll to position [9, 0]
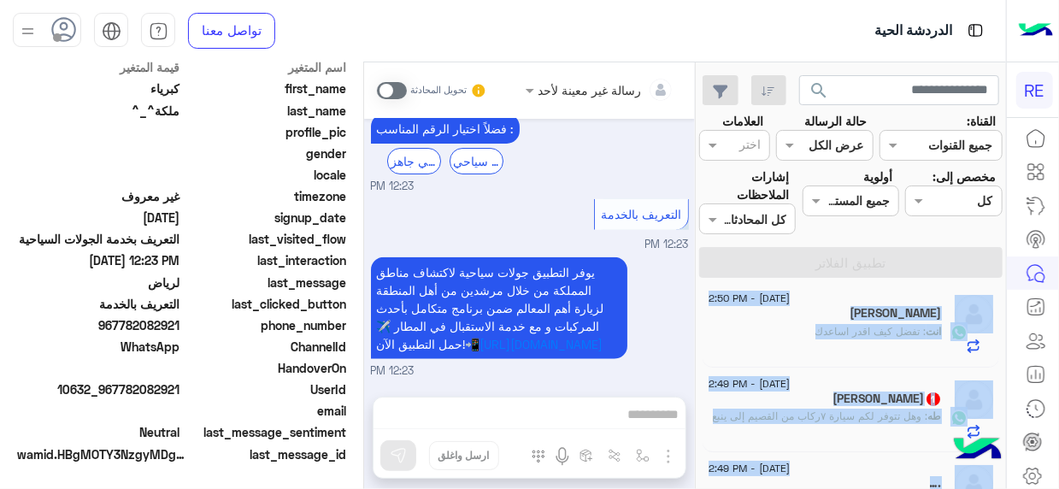
click at [746, 316] on div "[PERSON_NAME]" at bounding box center [825, 315] width 233 height 18
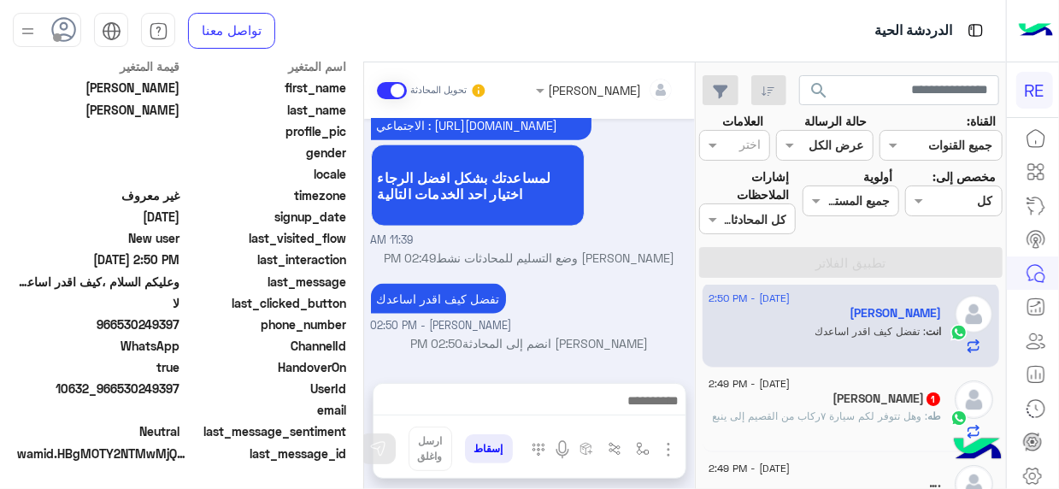
scroll to position [428, 0]
click at [789, 380] on span "[DATE] - 2:49 PM" at bounding box center [749, 383] width 81 height 15
